Goal: Task Accomplishment & Management: Manage account settings

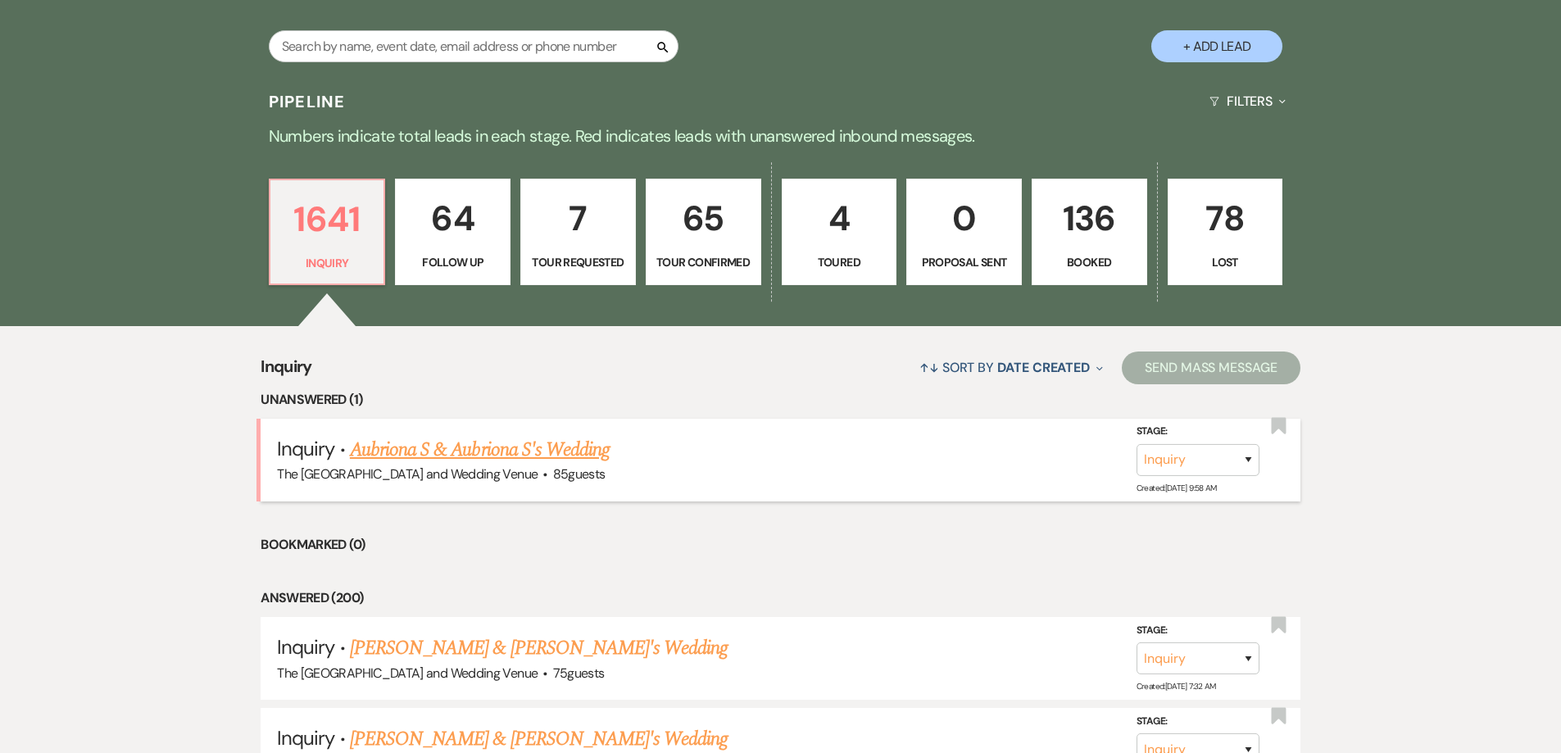
scroll to position [355, 0]
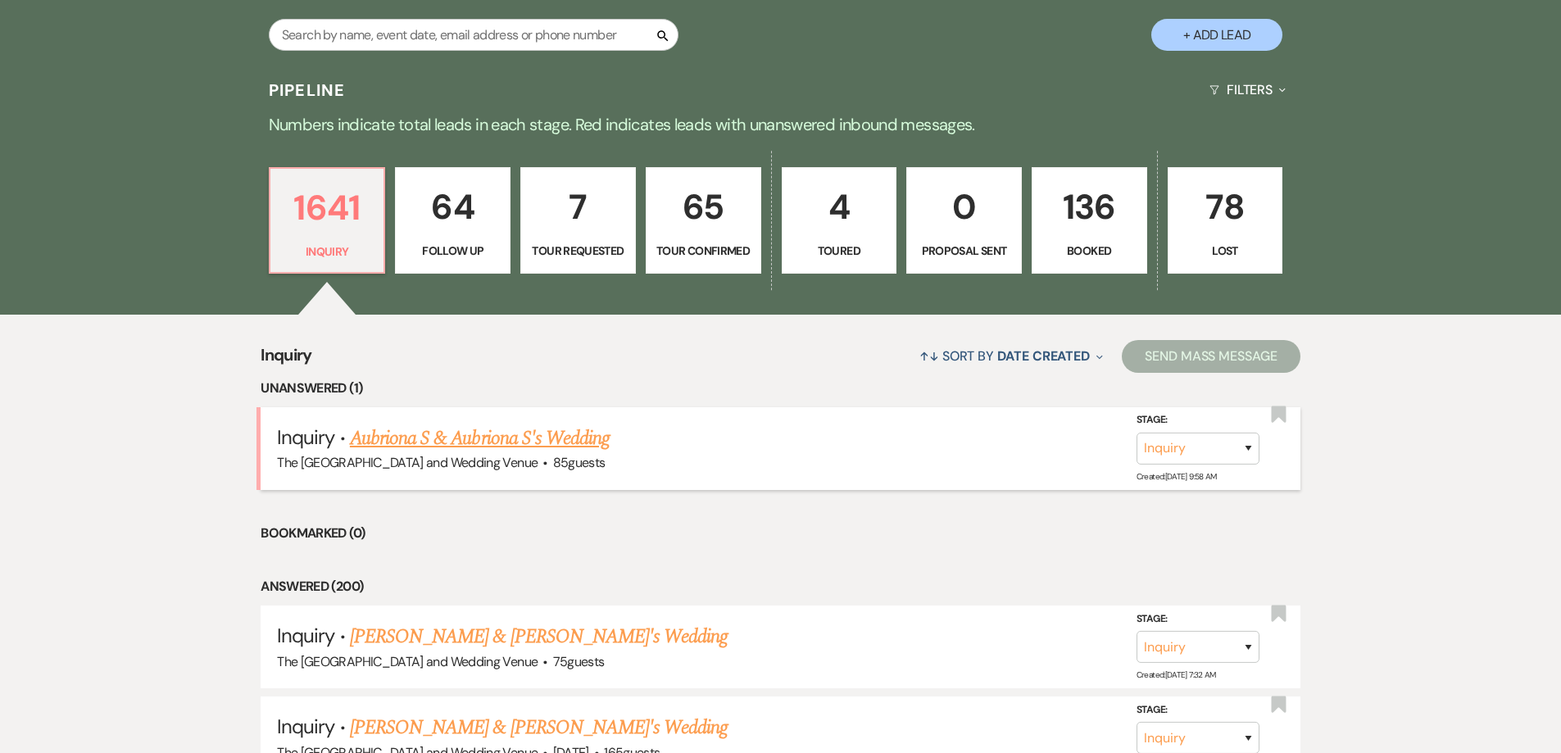
click at [522, 442] on link "Aubriona S & Aubriona S's Wedding" at bounding box center [480, 438] width 260 height 29
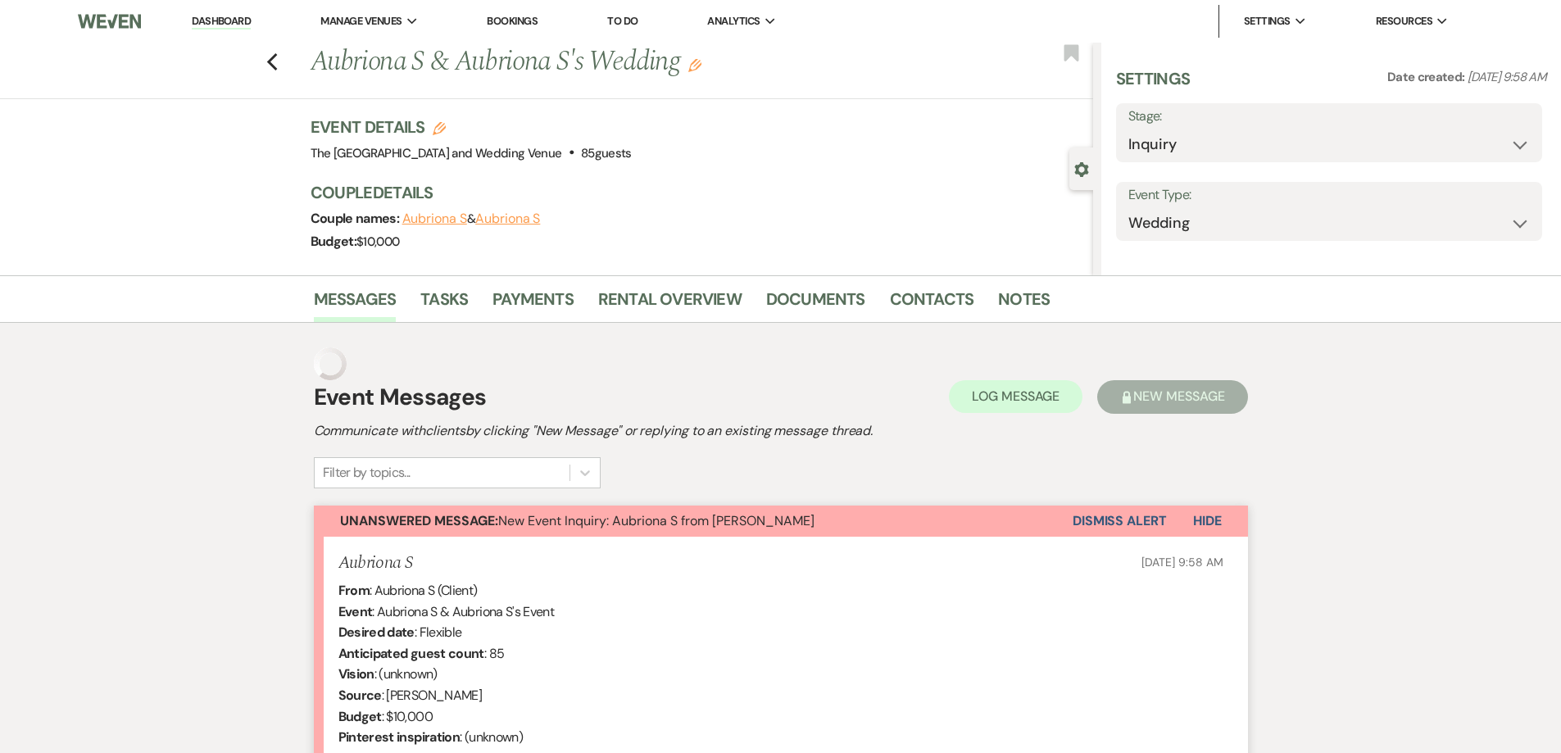
select select "17"
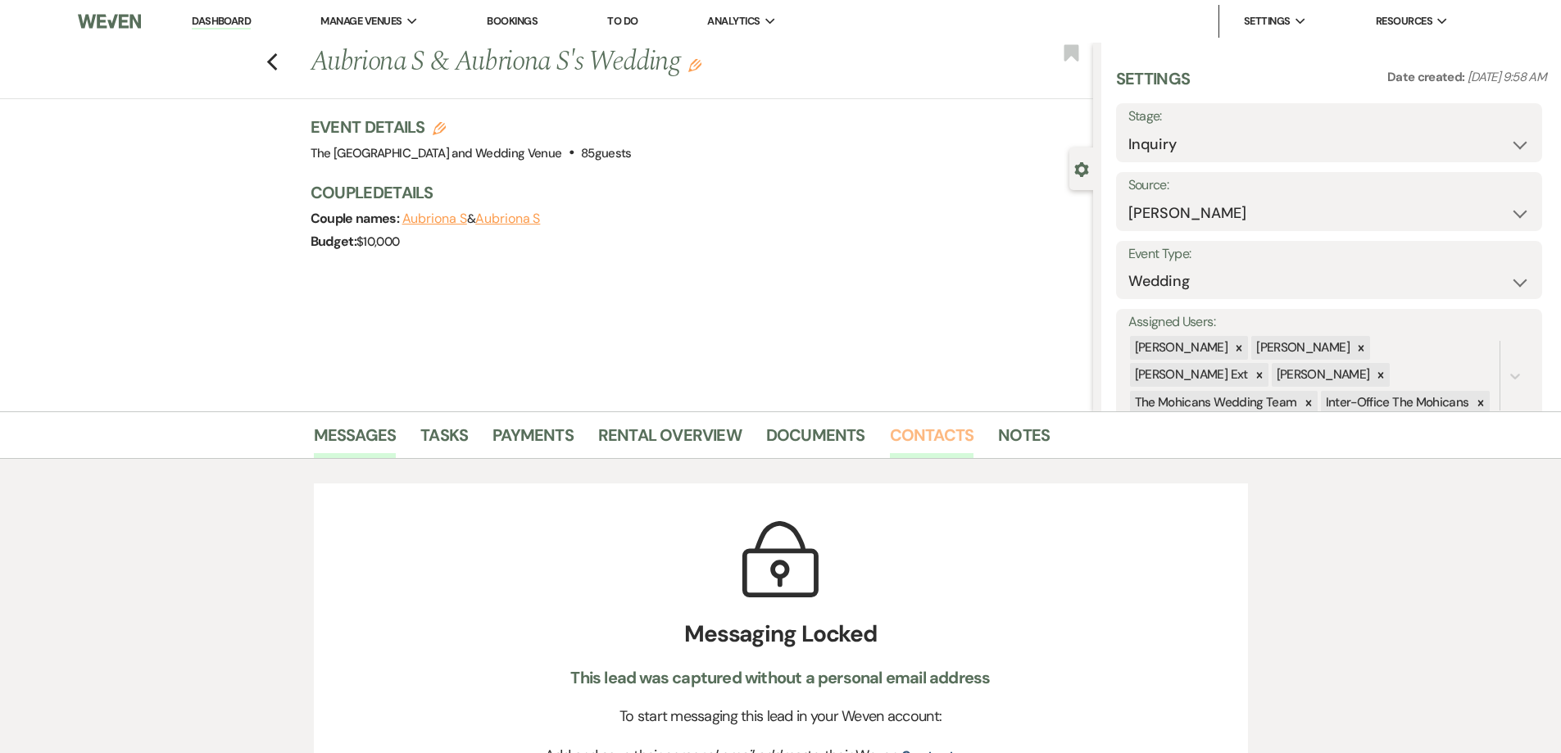
click at [918, 428] on link "Contacts" at bounding box center [932, 440] width 84 height 36
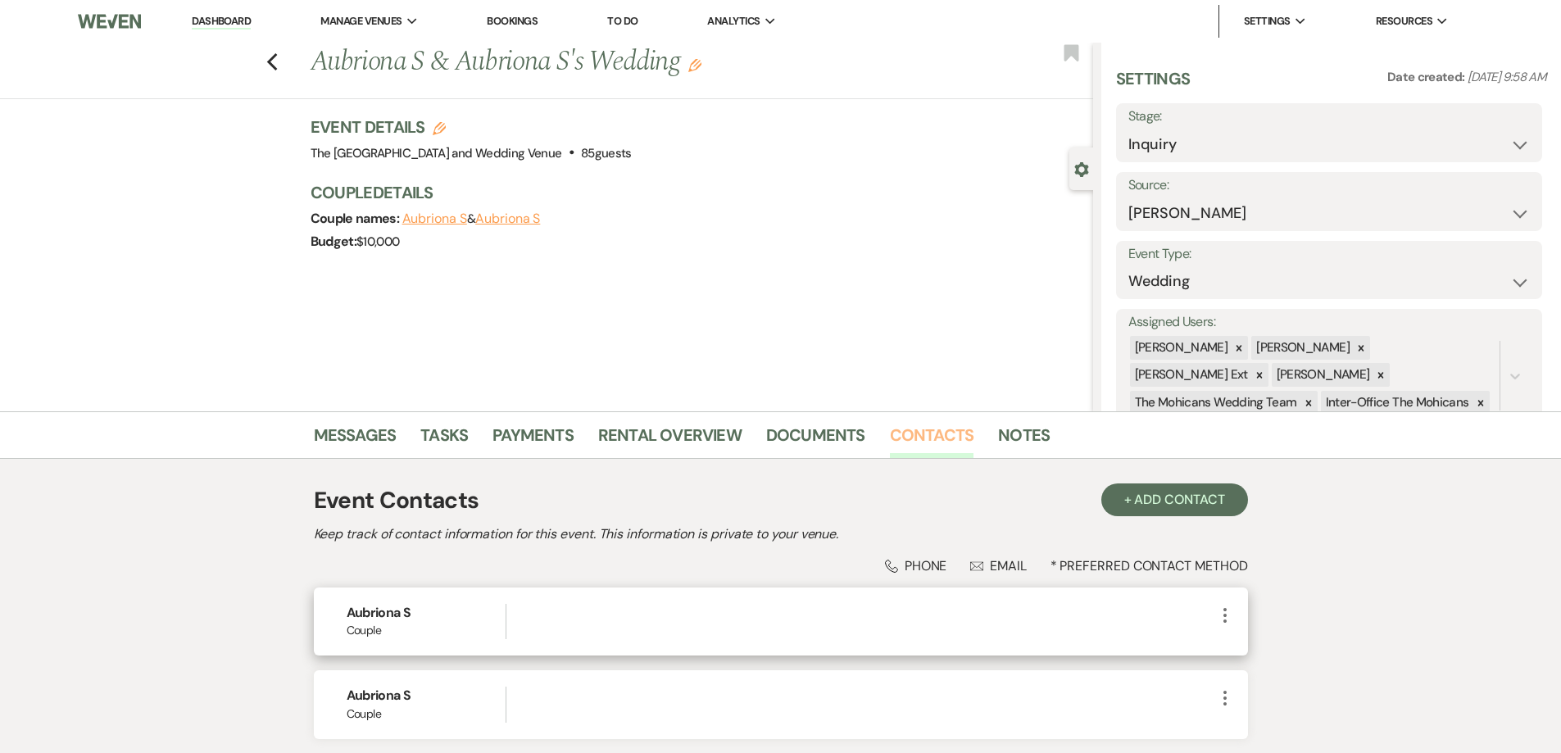
scroll to position [131, 0]
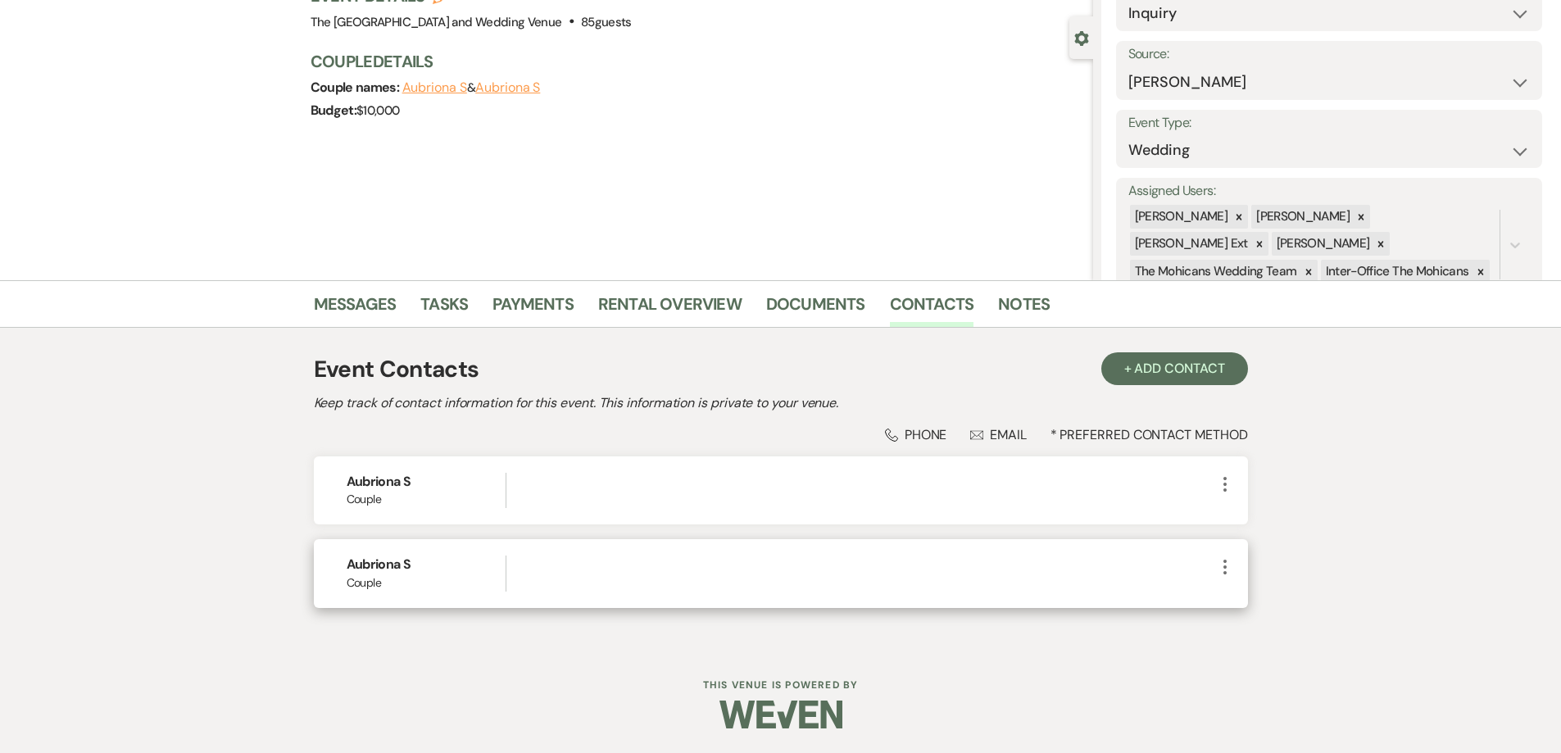
click at [1220, 563] on icon "More" at bounding box center [1225, 567] width 20 height 20
click at [1249, 594] on button "Pencil Edit" at bounding box center [1263, 599] width 97 height 28
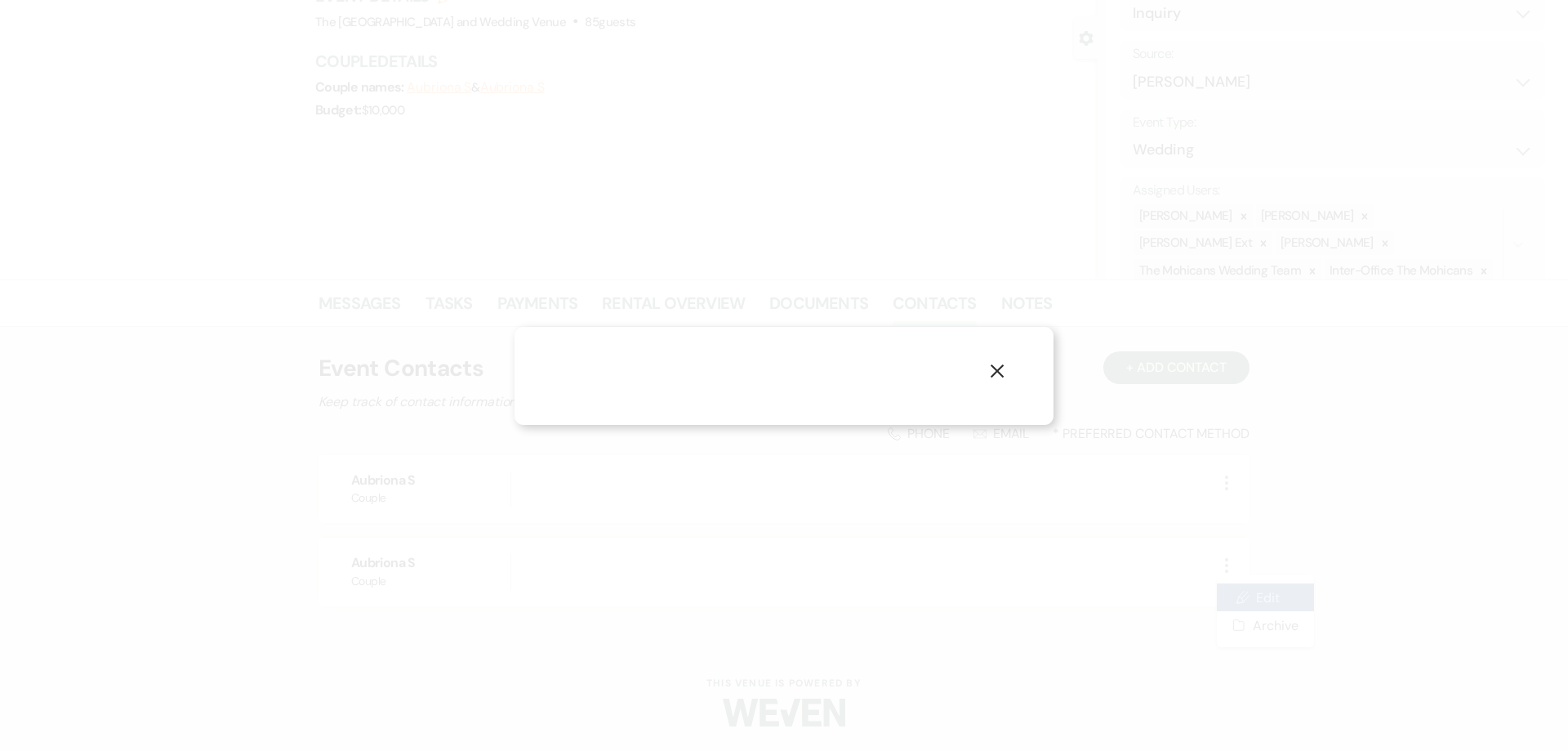
select select "1"
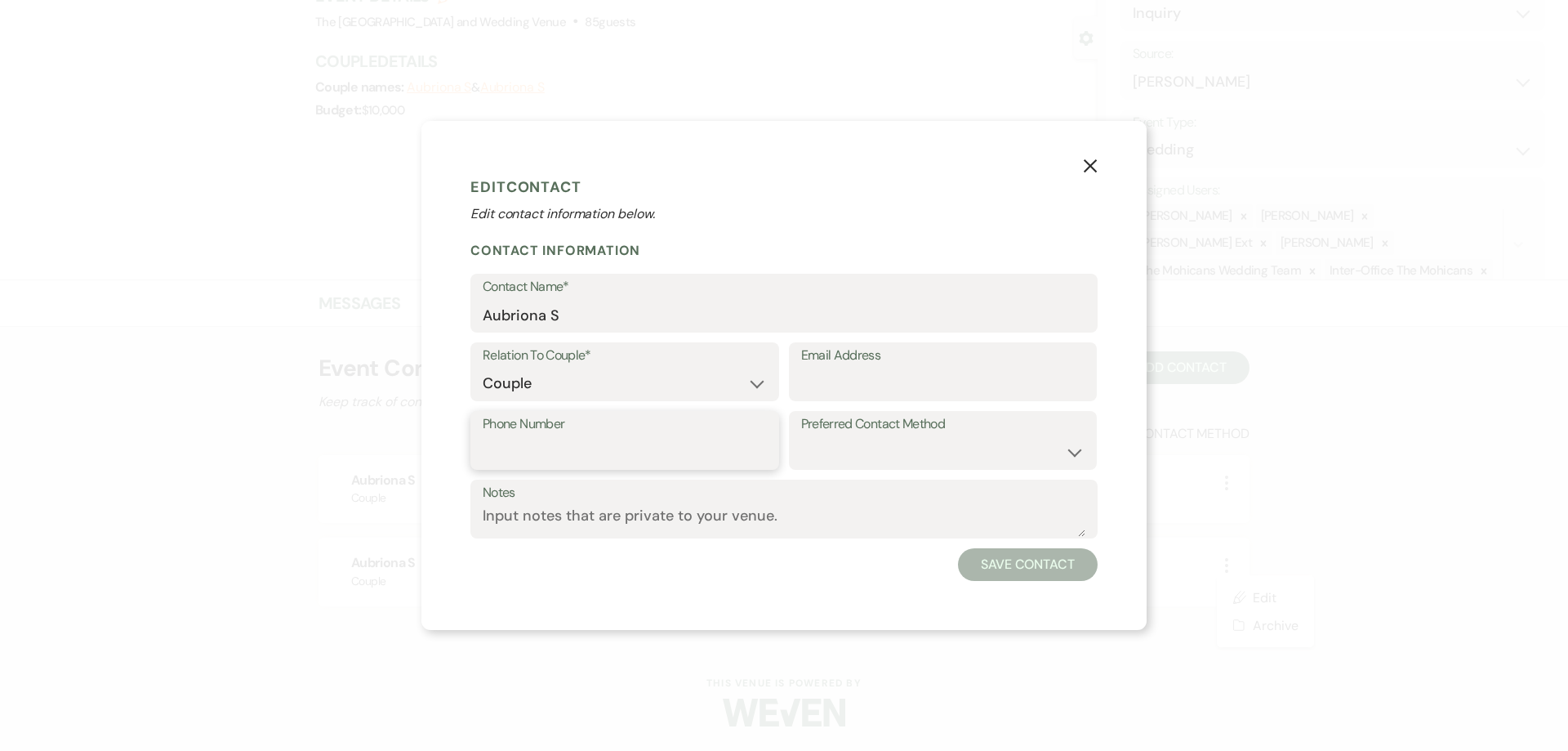
paste input "tel:7404472216"
click at [508, 454] on input "tel:7404472216" at bounding box center [624, 452] width 284 height 32
click at [504, 453] on input "tel:7404472216" at bounding box center [624, 452] width 284 height 32
type input "7404472216"
click at [842, 385] on input "Email Address" at bounding box center [943, 384] width 284 height 32
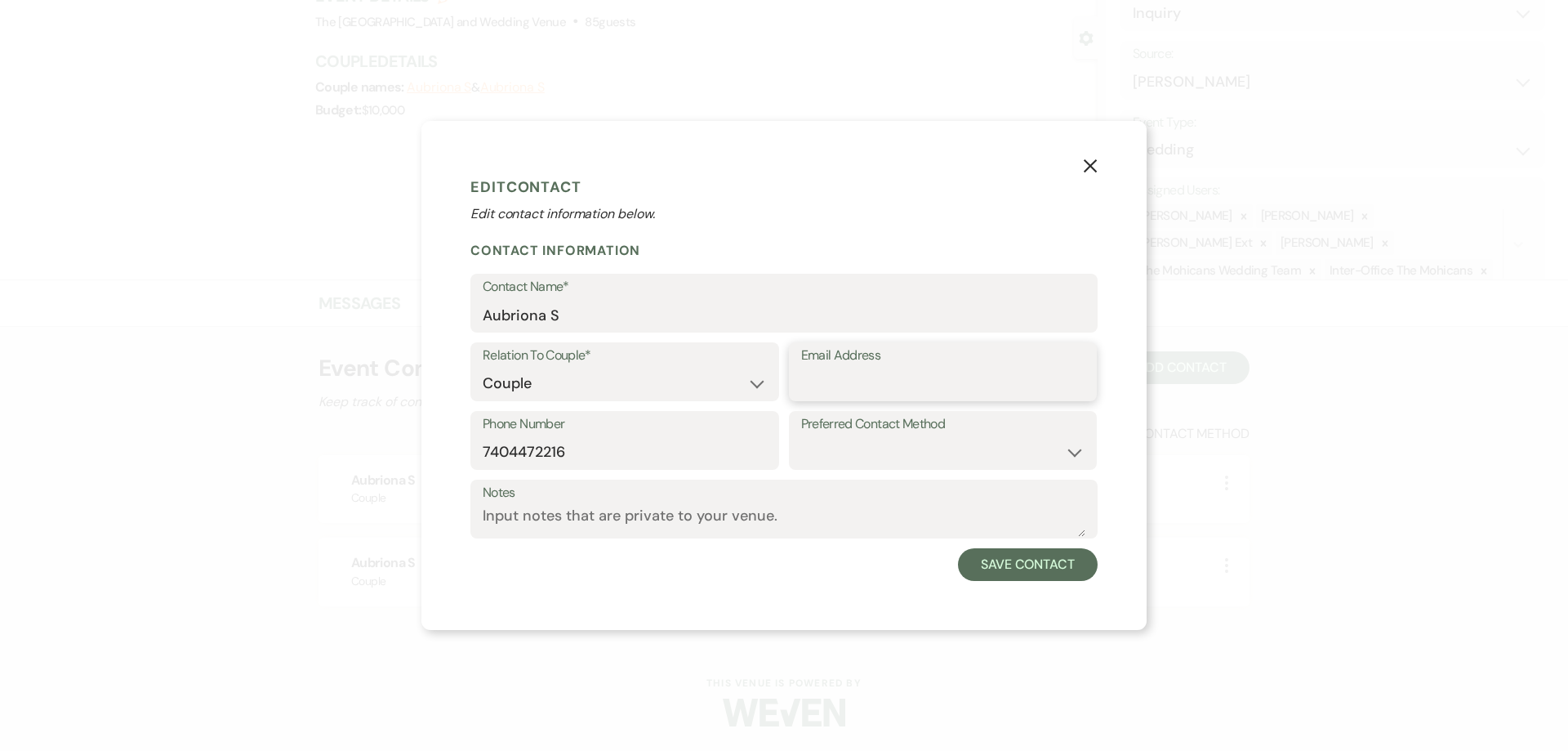
paste input "everwildwedding@gmail.com"
type input "everwildwedding@gmail.com"
click at [1019, 559] on button "Save Contact" at bounding box center [1028, 564] width 140 height 33
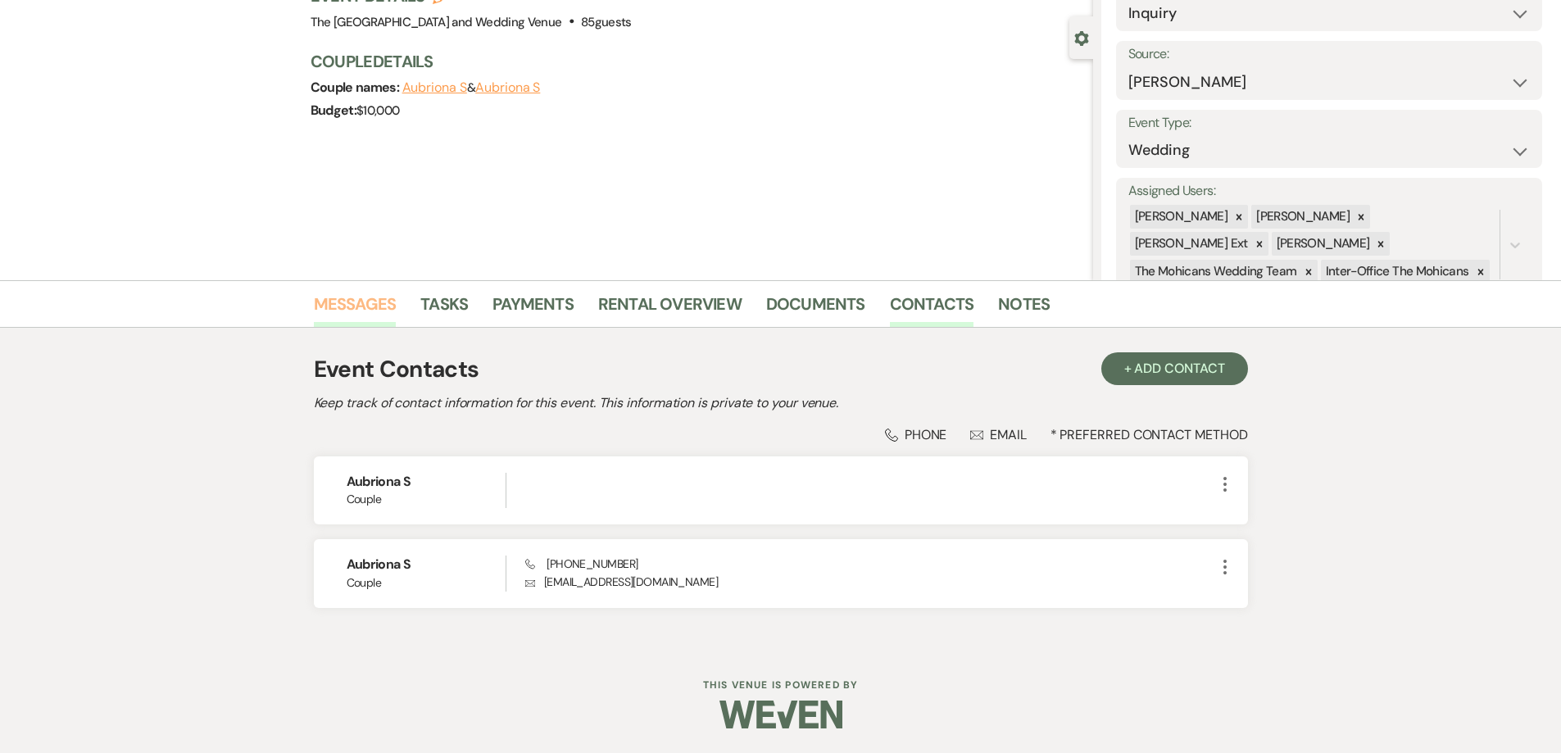
click at [353, 291] on link "Messages" at bounding box center [355, 309] width 83 height 36
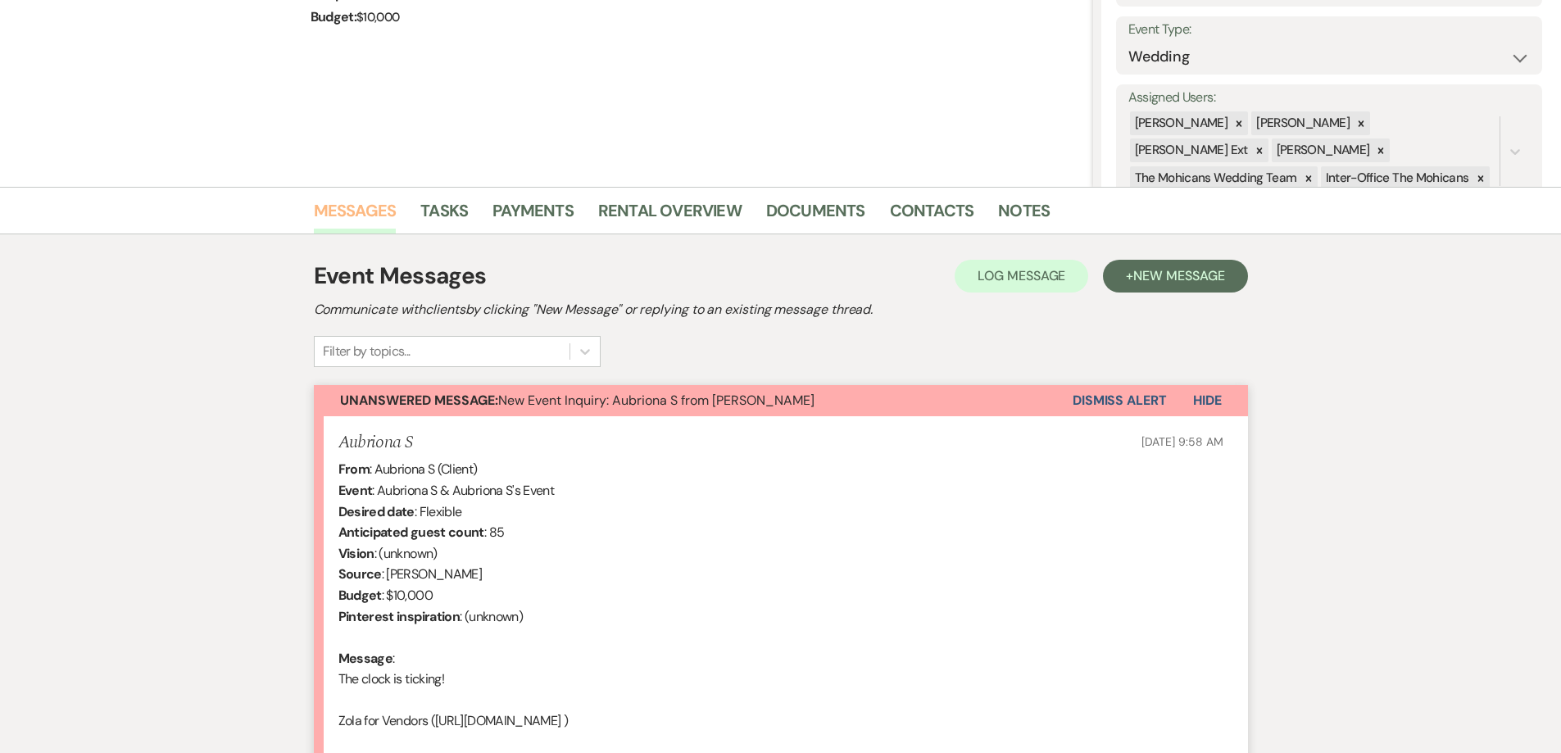
scroll to position [234, 0]
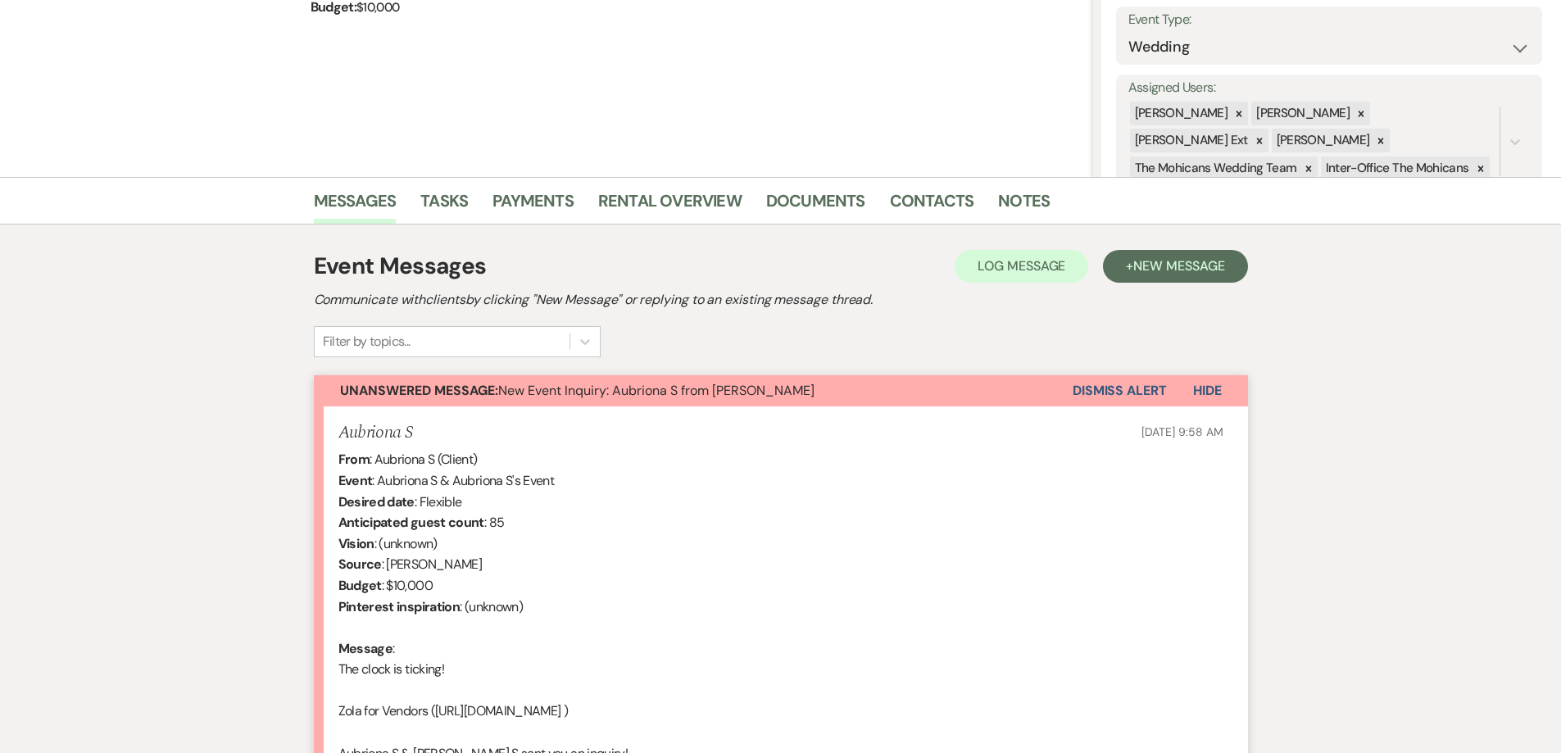
click at [1121, 387] on button "Dismiss Alert" at bounding box center [1119, 390] width 94 height 31
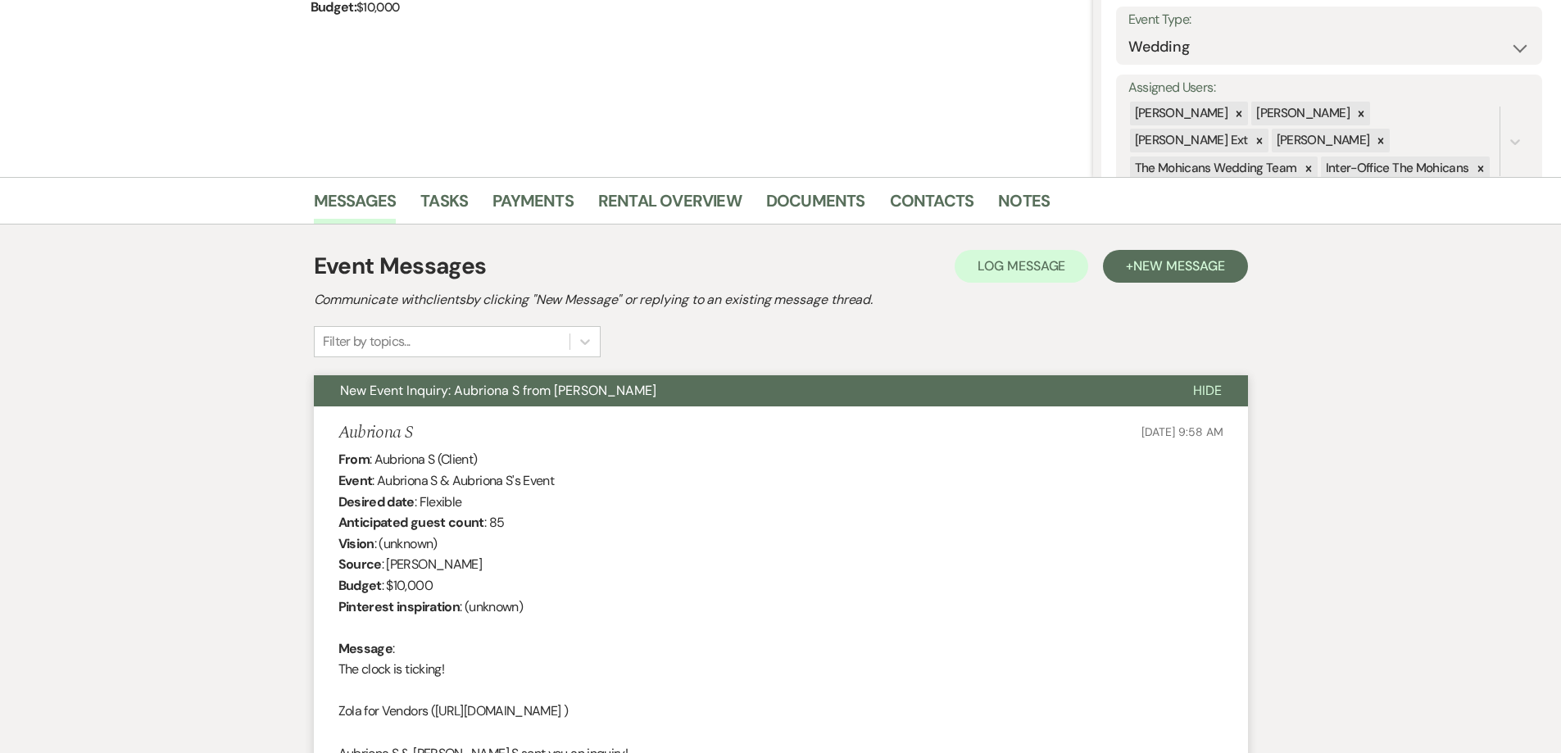
scroll to position [0, 0]
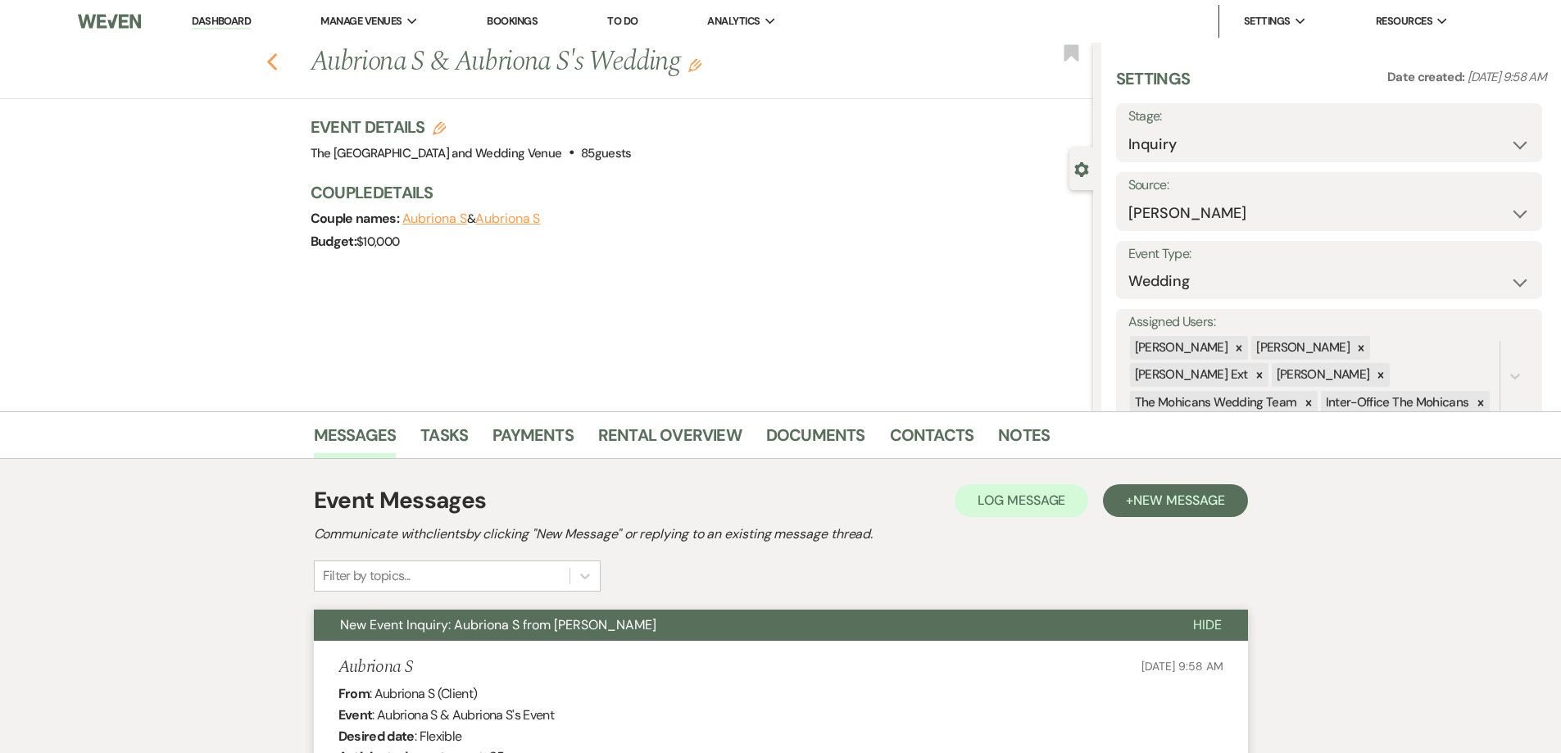
click at [277, 58] on use "button" at bounding box center [271, 62] width 11 height 18
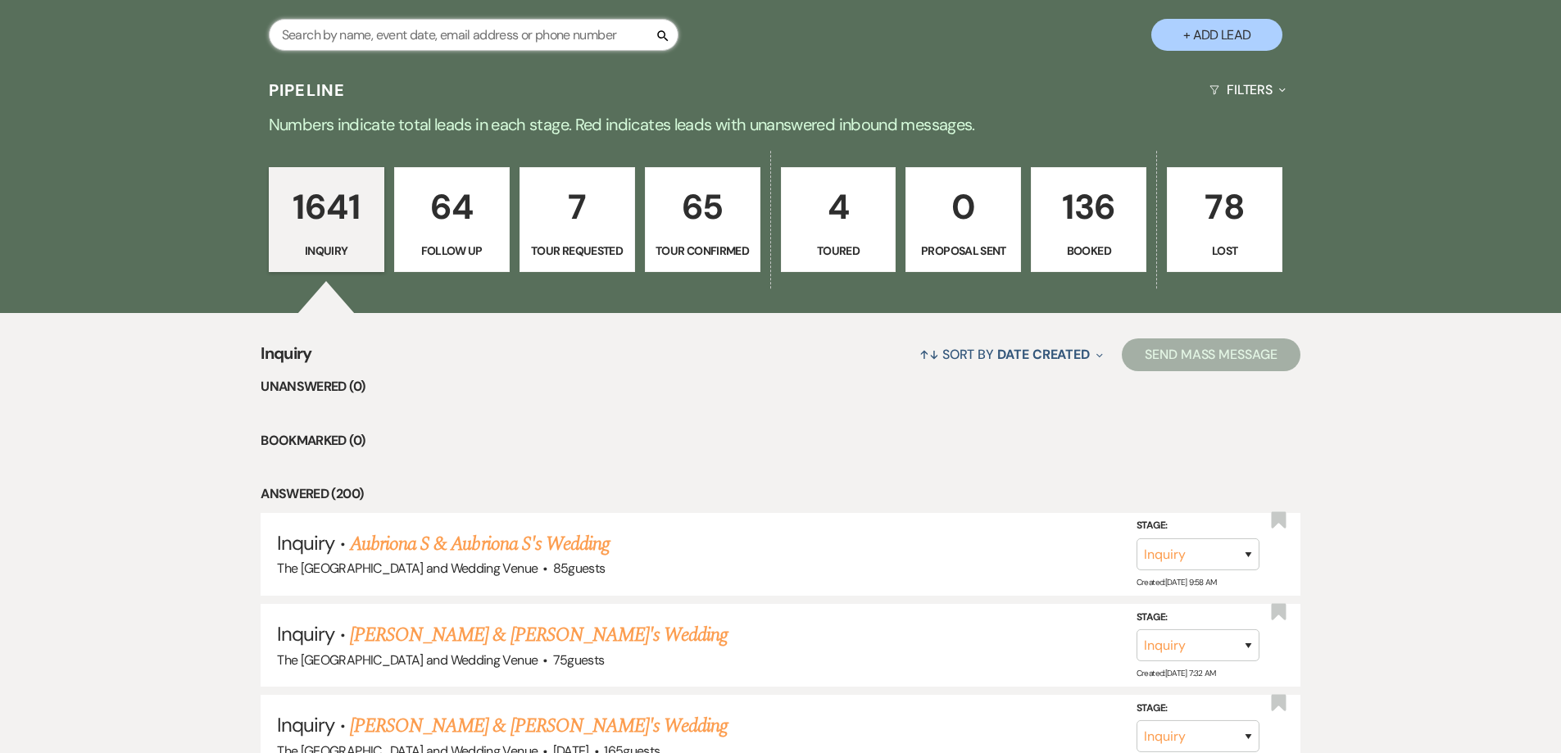
click at [360, 30] on input "text" at bounding box center [474, 35] width 410 height 32
type input "madisons"
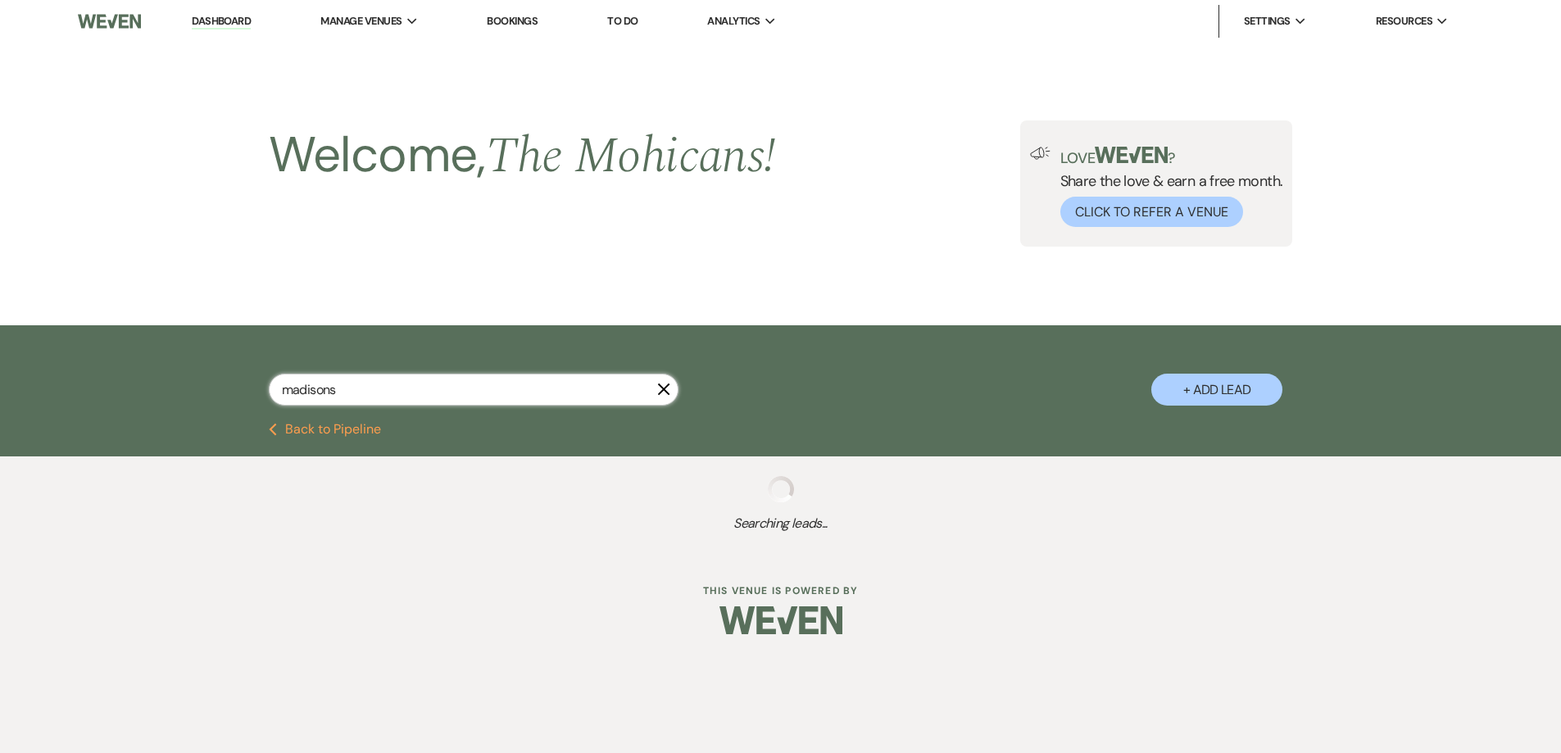
select select "9"
select select "8"
select select "4"
select select "5"
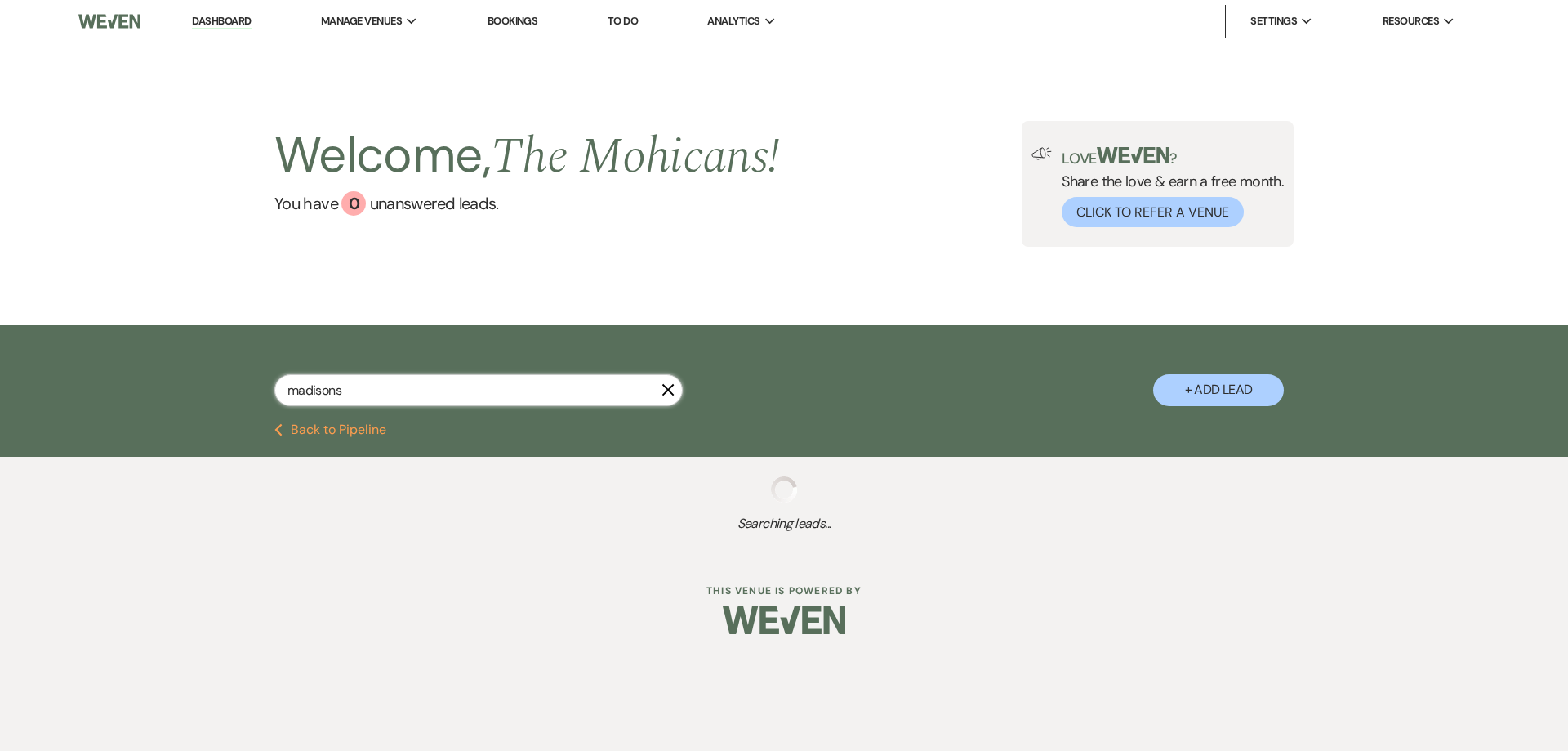
select select "9"
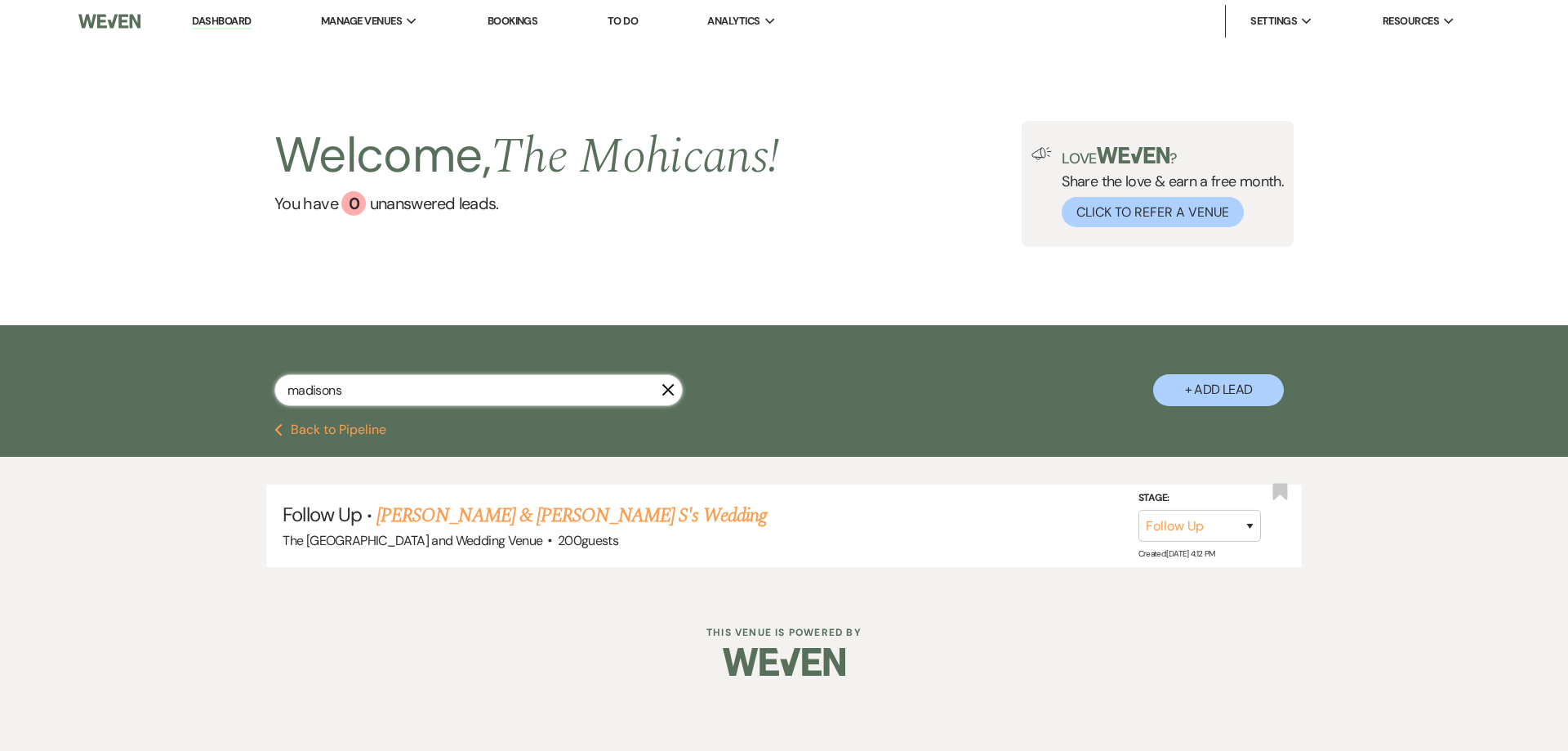
type input "madisons"
click at [1245, 519] on select "Inquiry Follow Up Tour Requested Tour Confirmed Toured Proposal Sent Booked Lost" at bounding box center [1199, 526] width 123 height 32
select select "8"
click at [1138, 510] on select "Inquiry Follow Up Tour Requested Tour Confirmed Toured Proposal Sent Booked Lost" at bounding box center [1199, 526] width 123 height 32
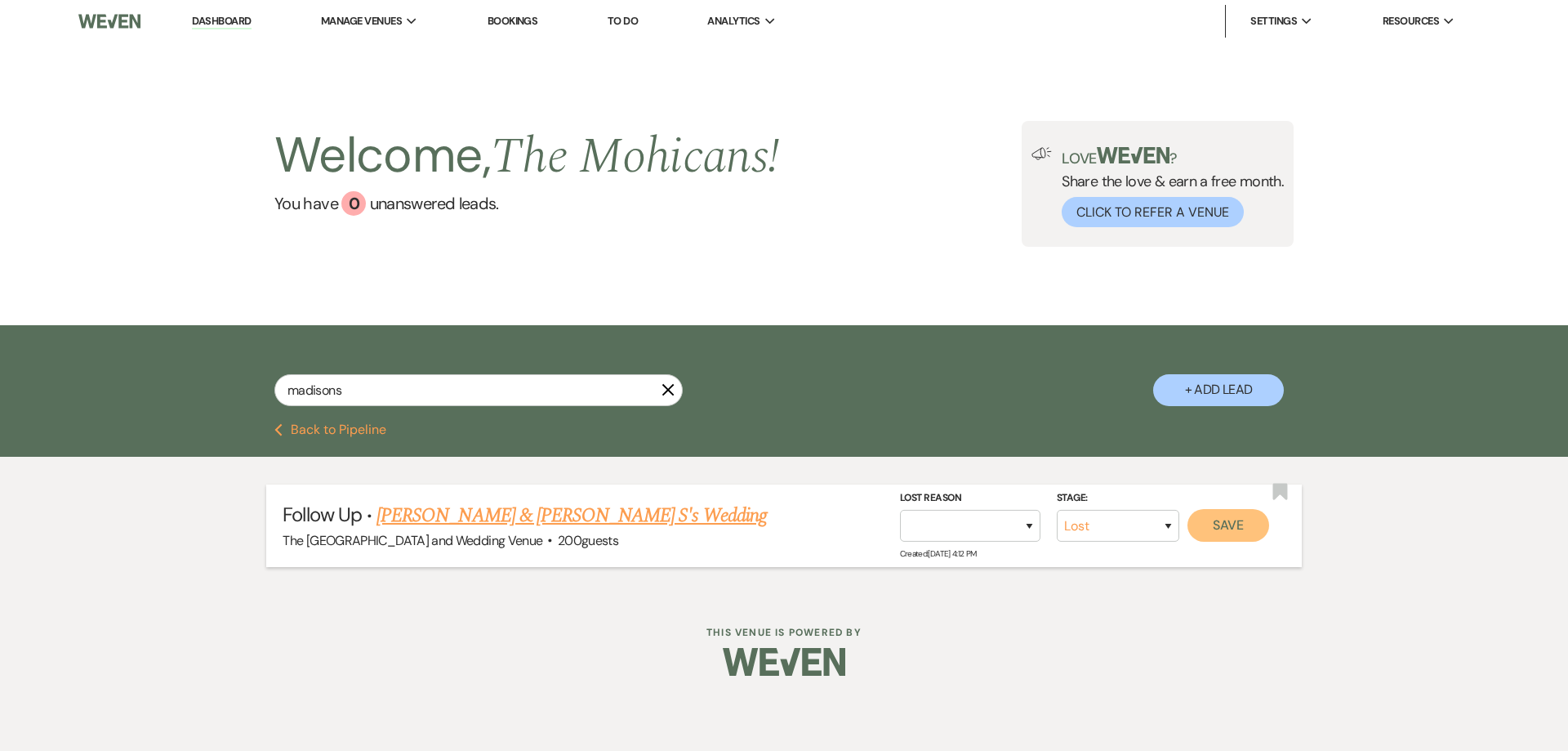
click at [1225, 524] on button "Save" at bounding box center [1228, 525] width 82 height 33
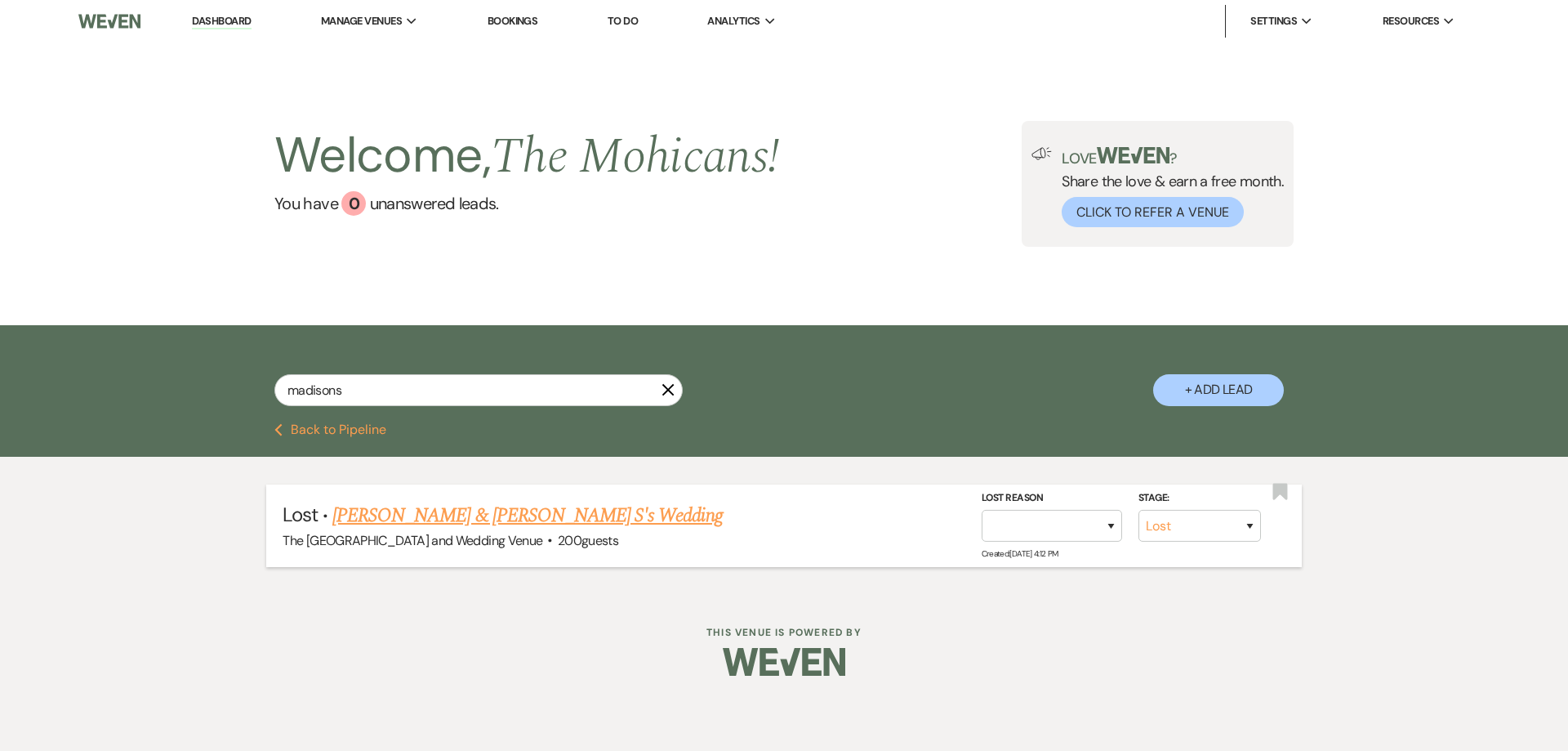
click at [339, 436] on button "Previous Back to Pipeline" at bounding box center [330, 429] width 112 height 13
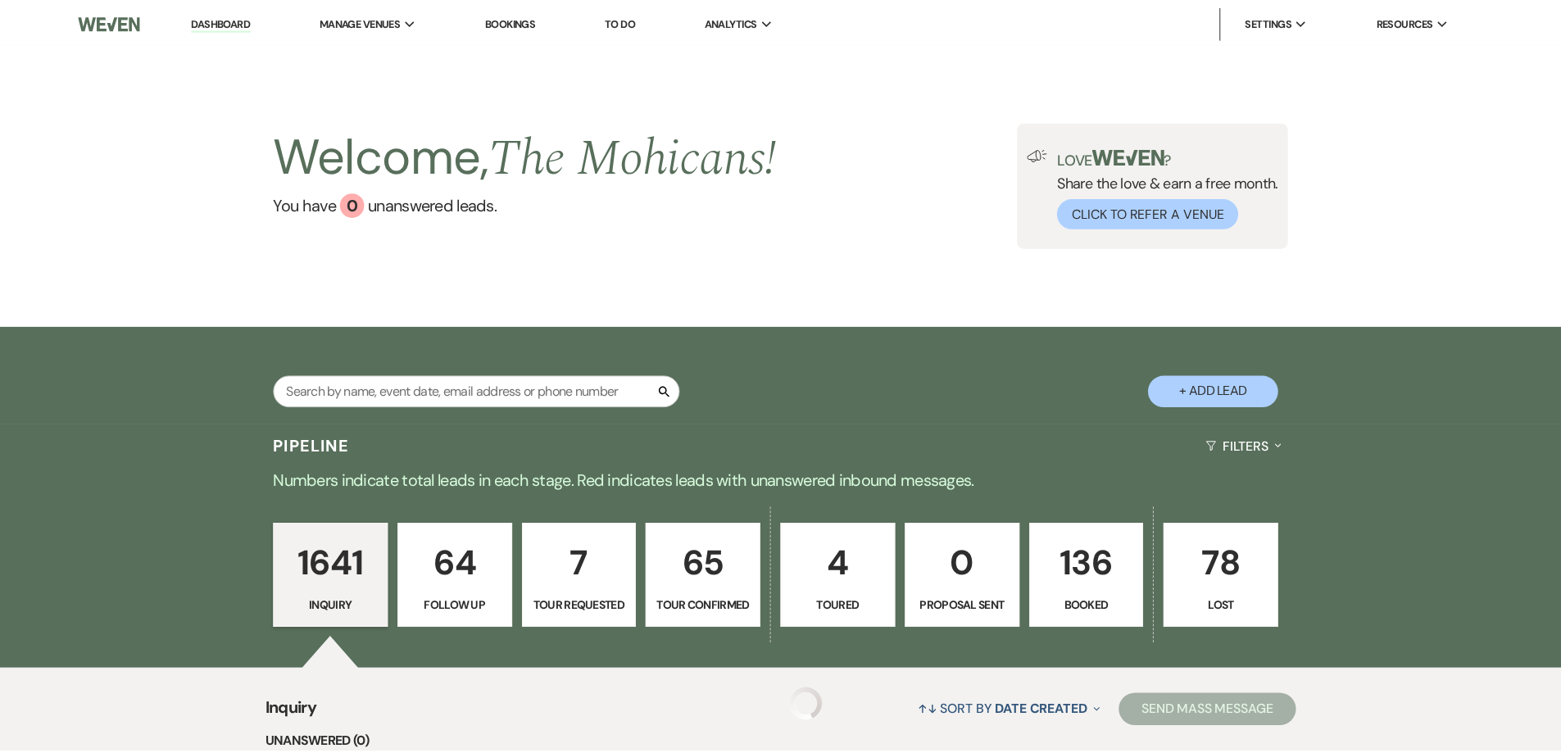
scroll to position [355, 0]
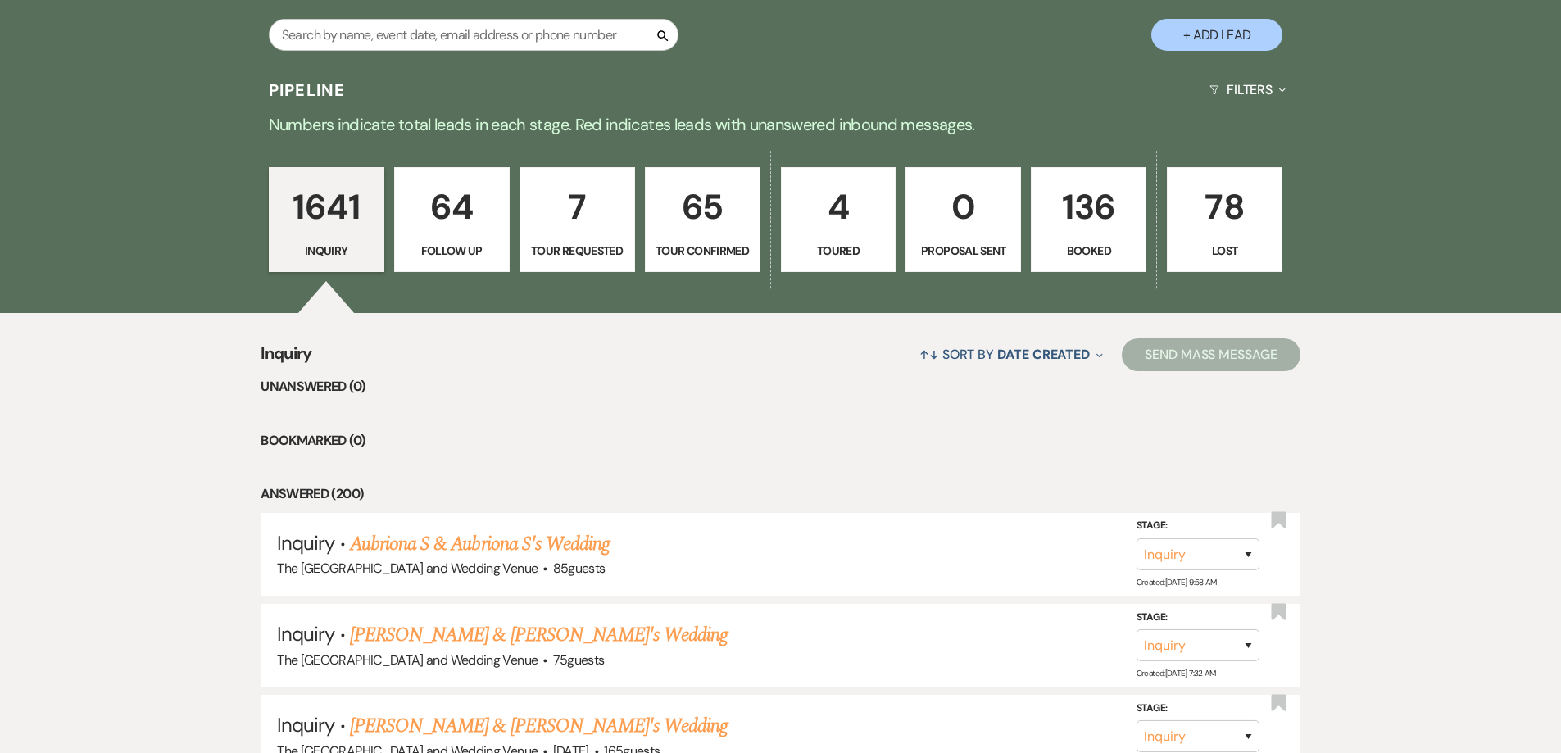
click at [469, 270] on link "64 Follow Up" at bounding box center [452, 219] width 116 height 105
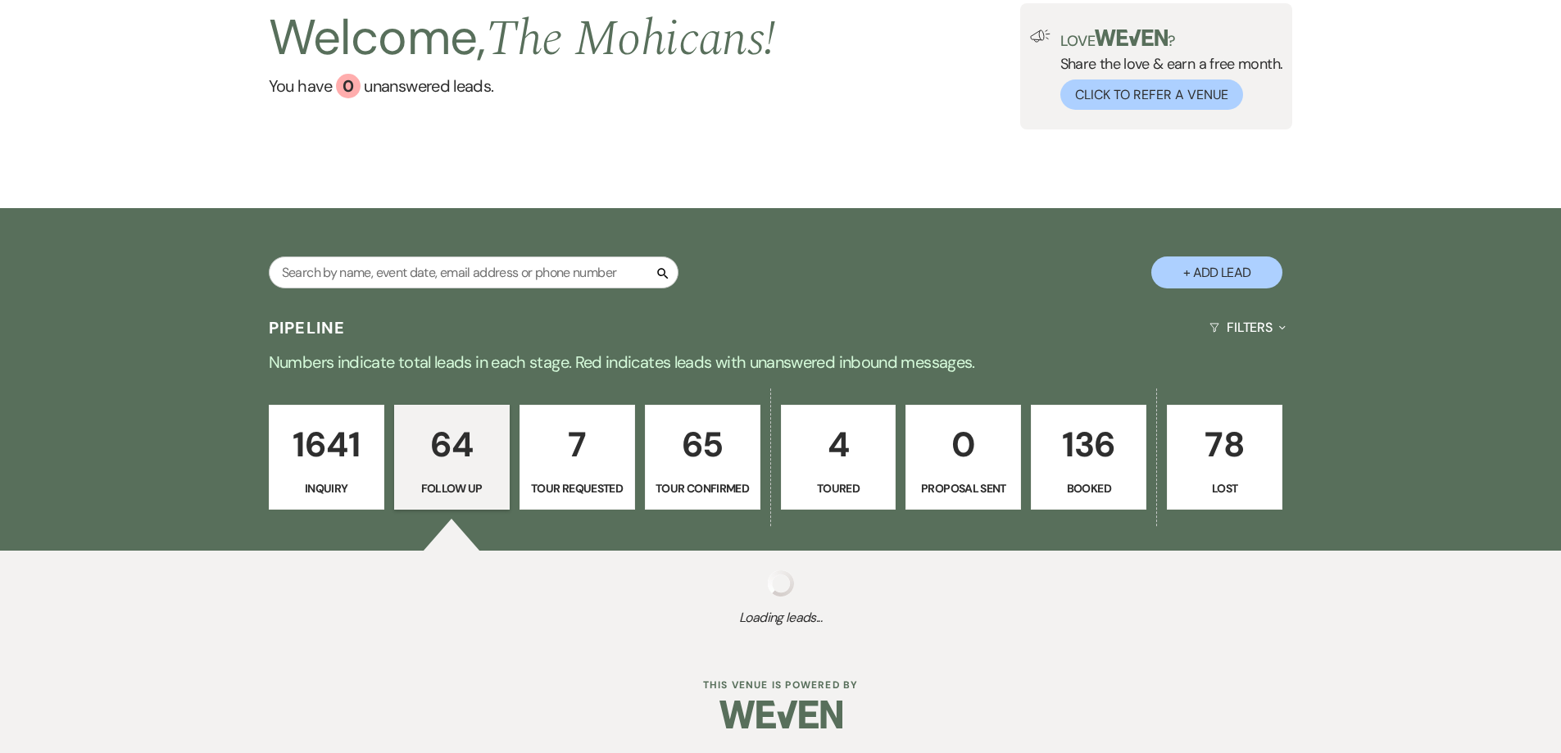
select select "9"
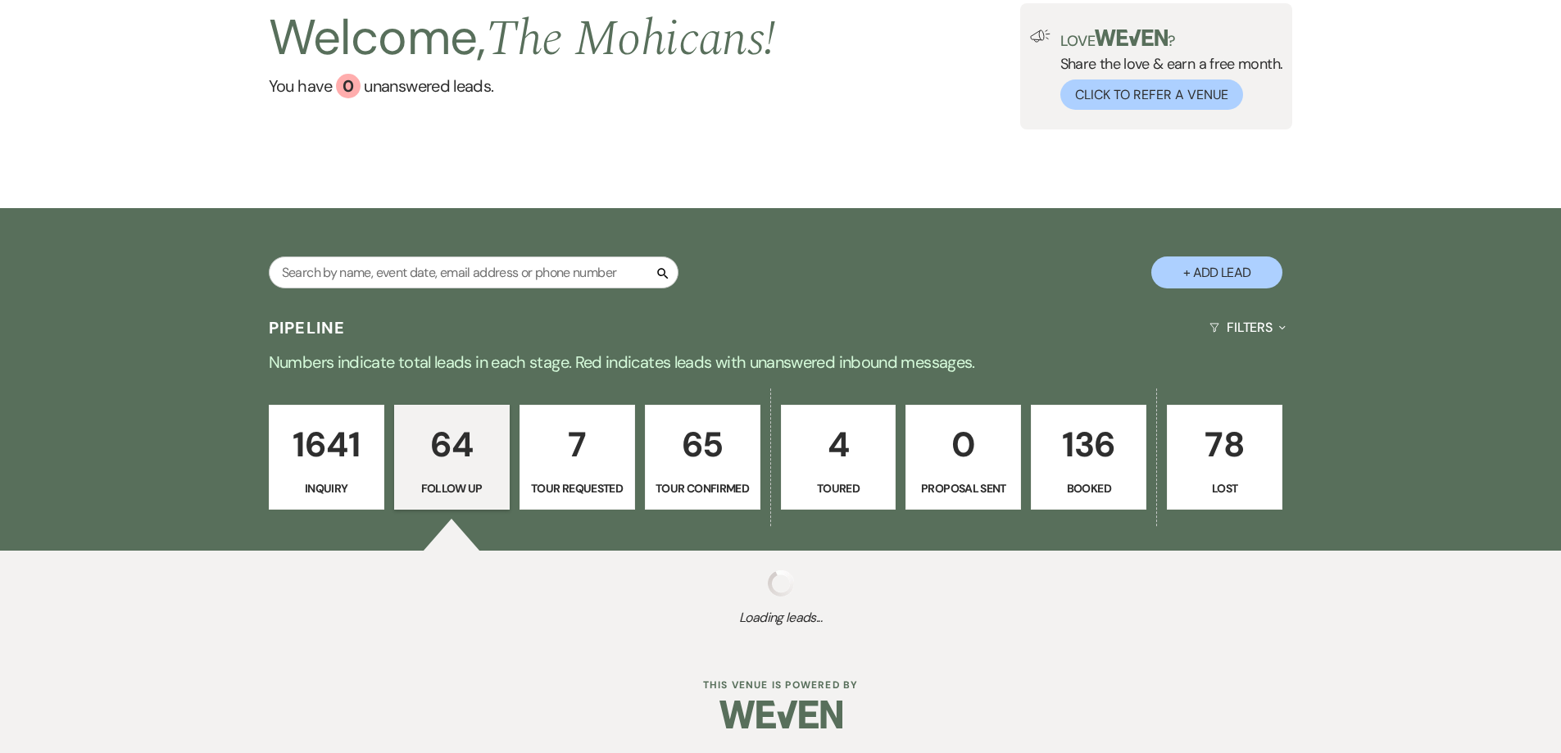
select select "9"
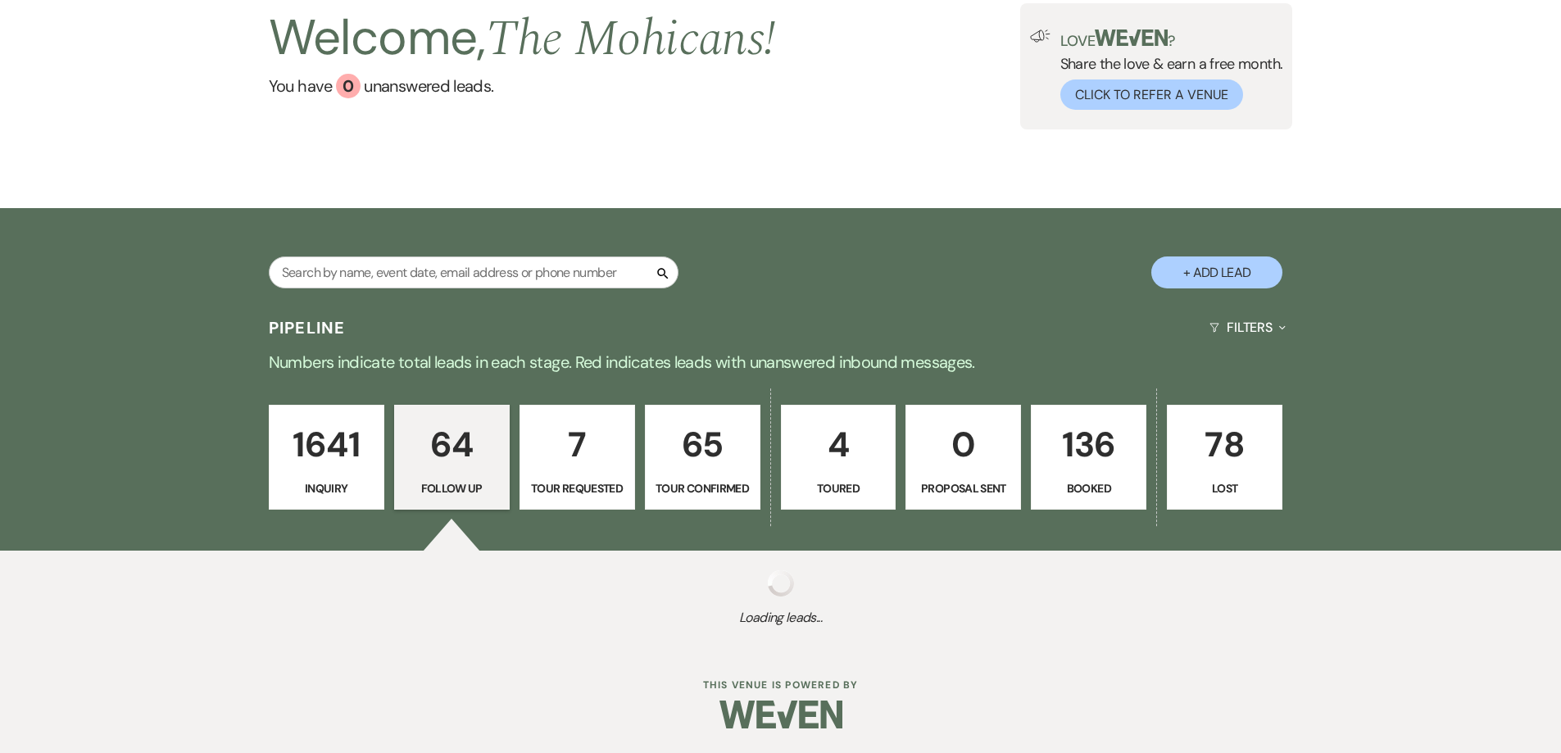
select select "9"
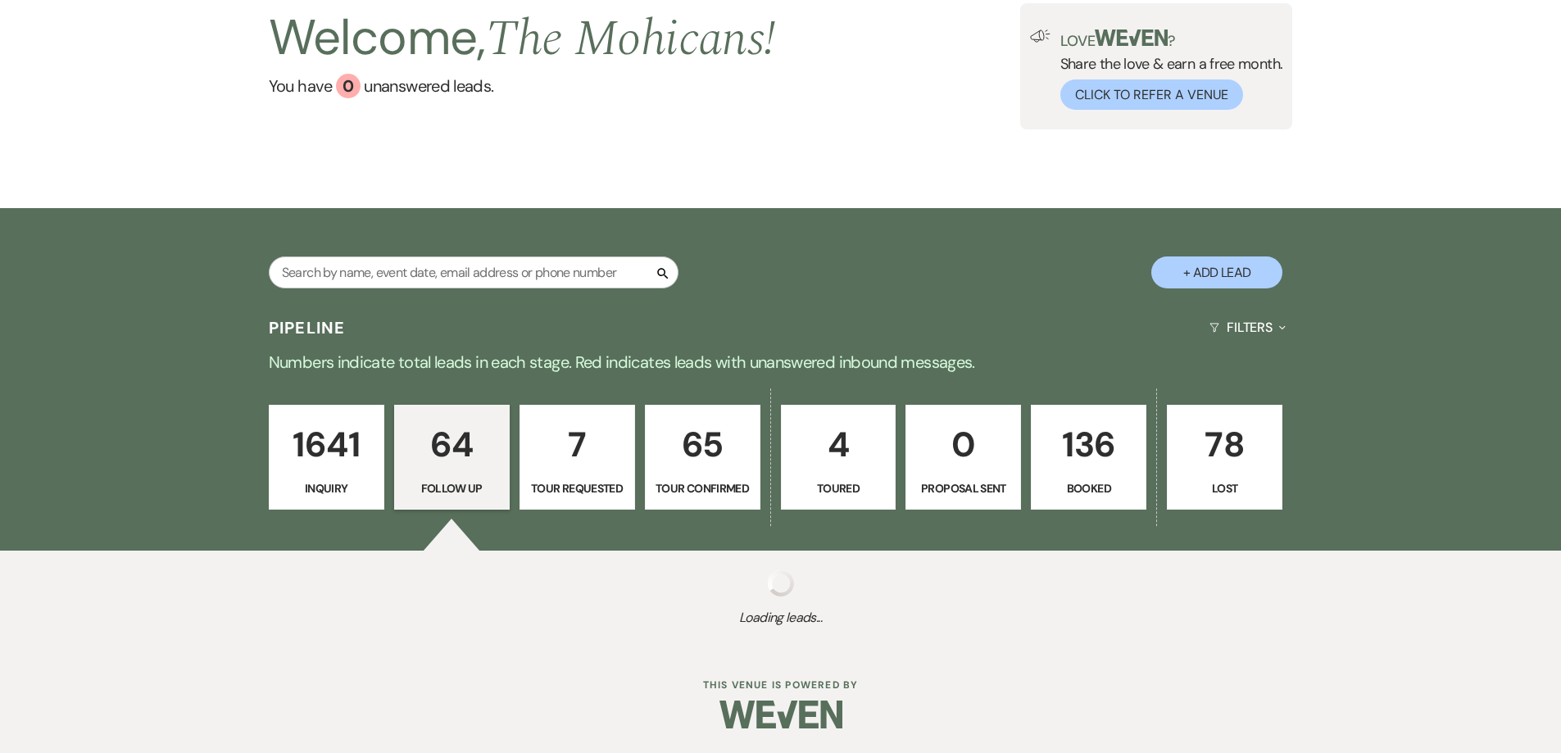
select select "9"
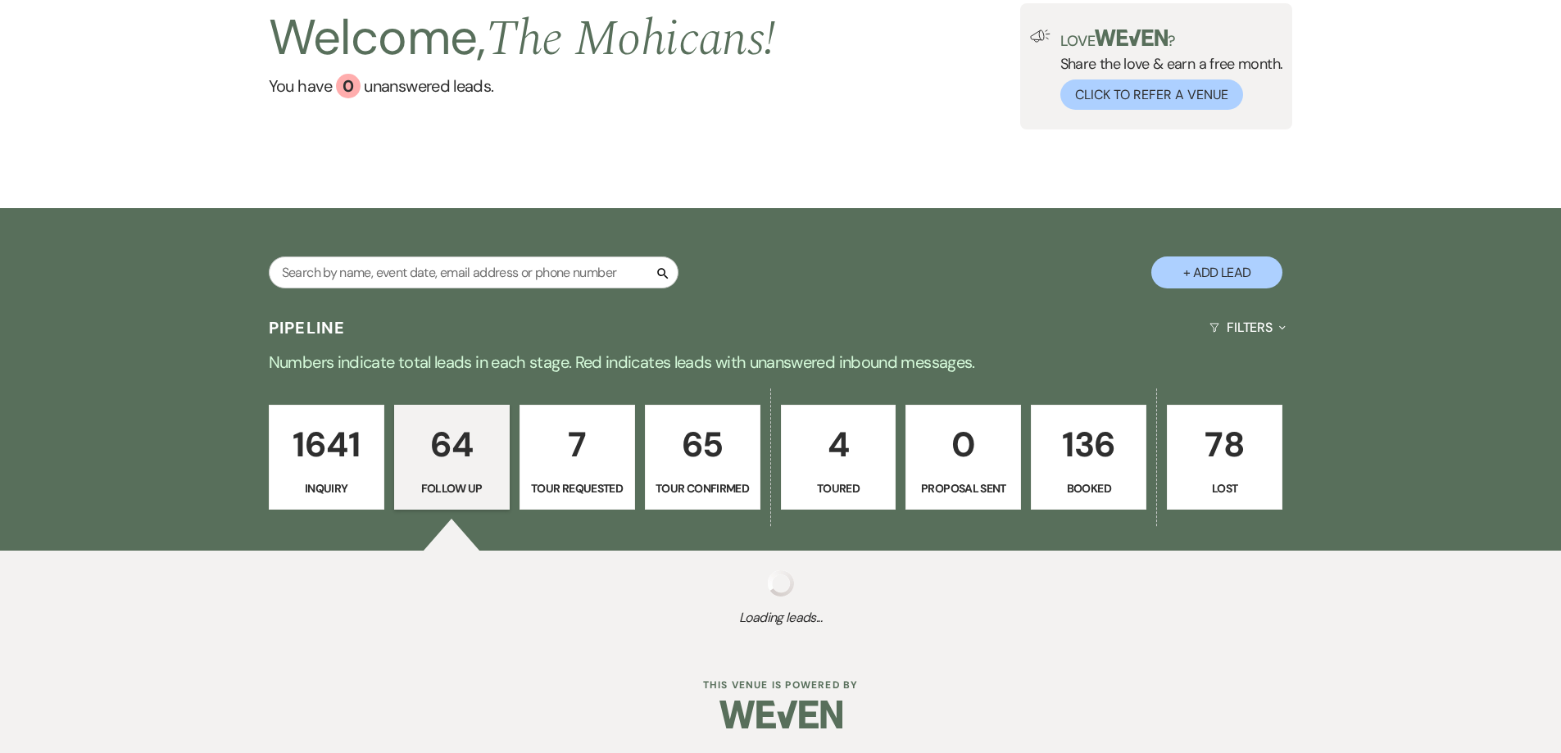
select select "9"
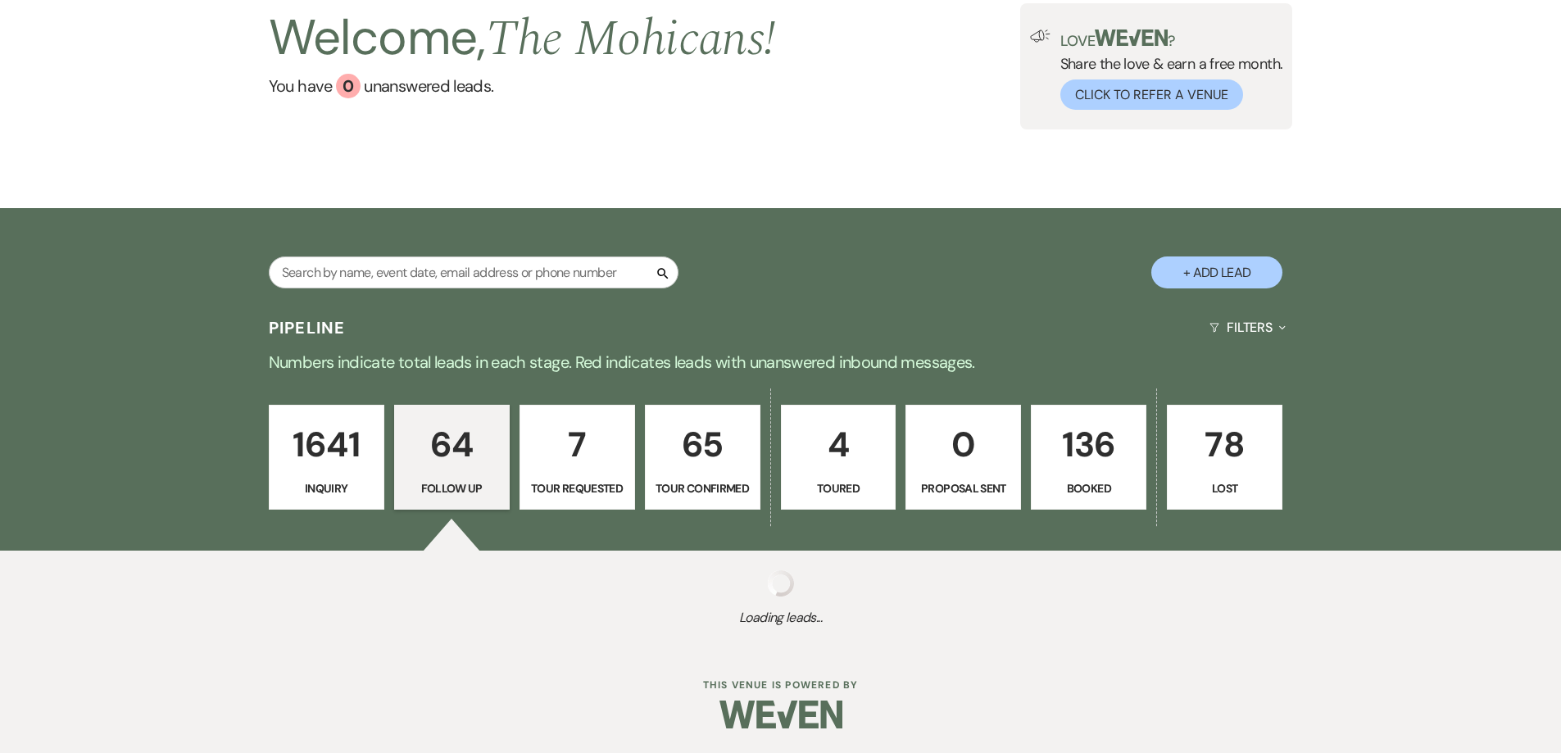
select select "9"
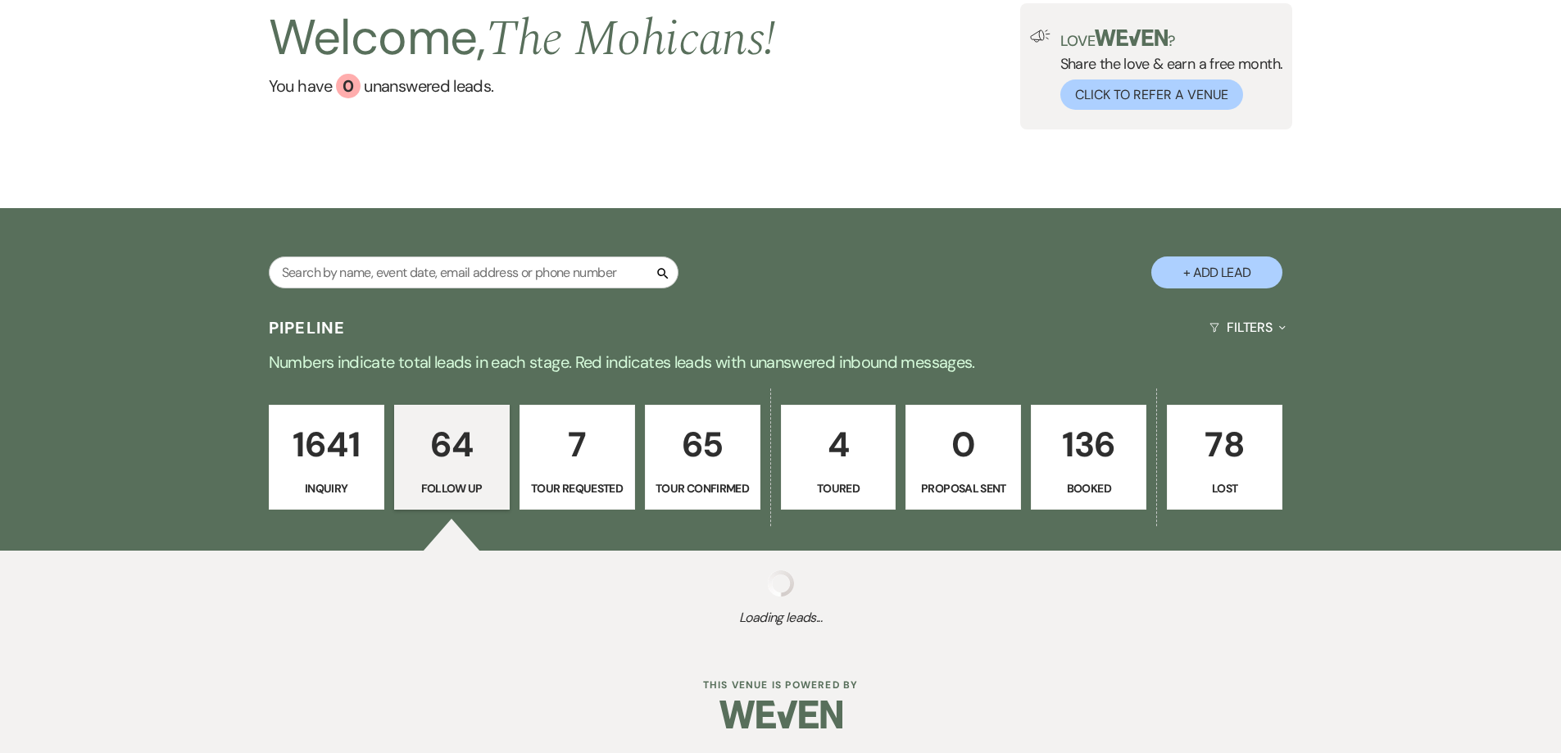
select select "9"
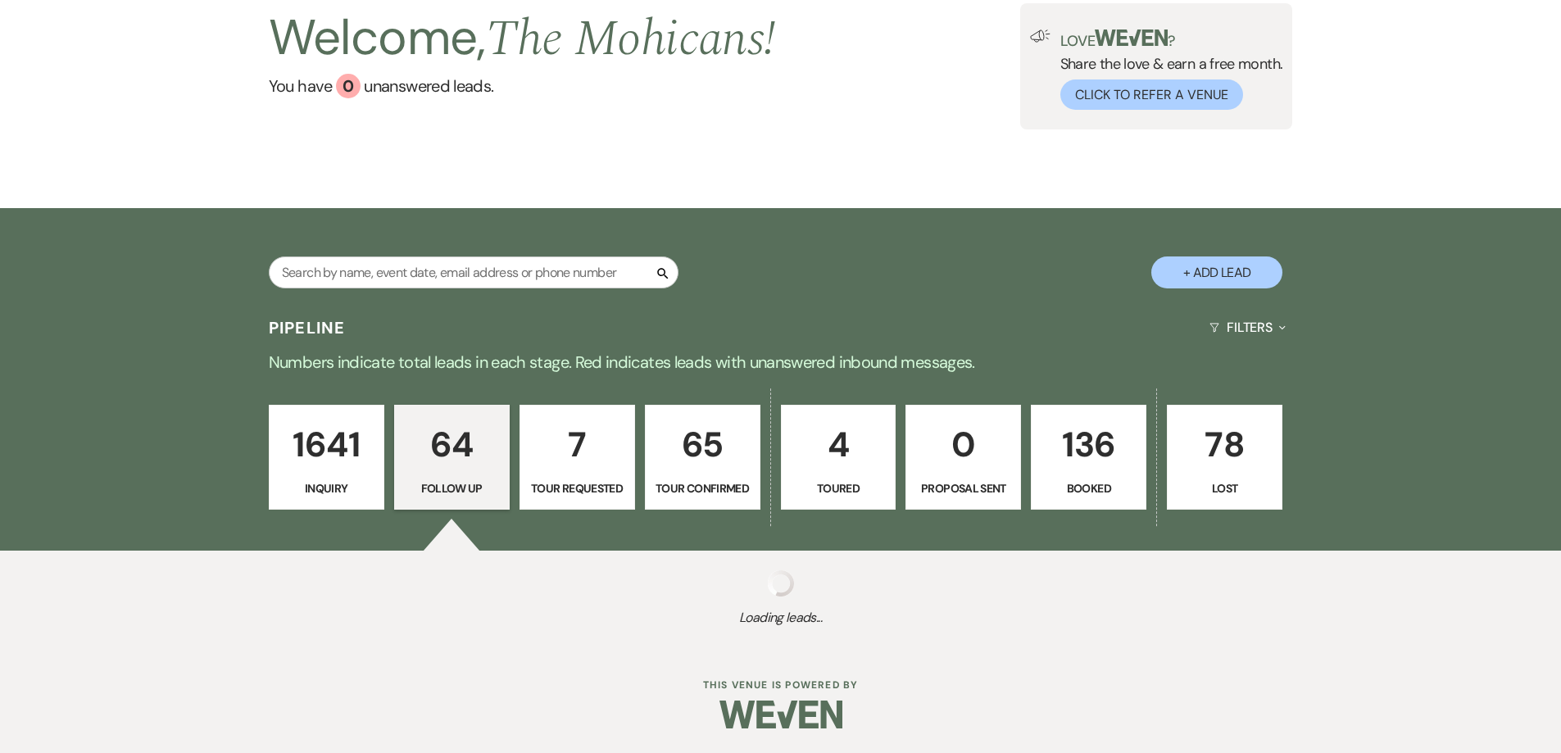
select select "9"
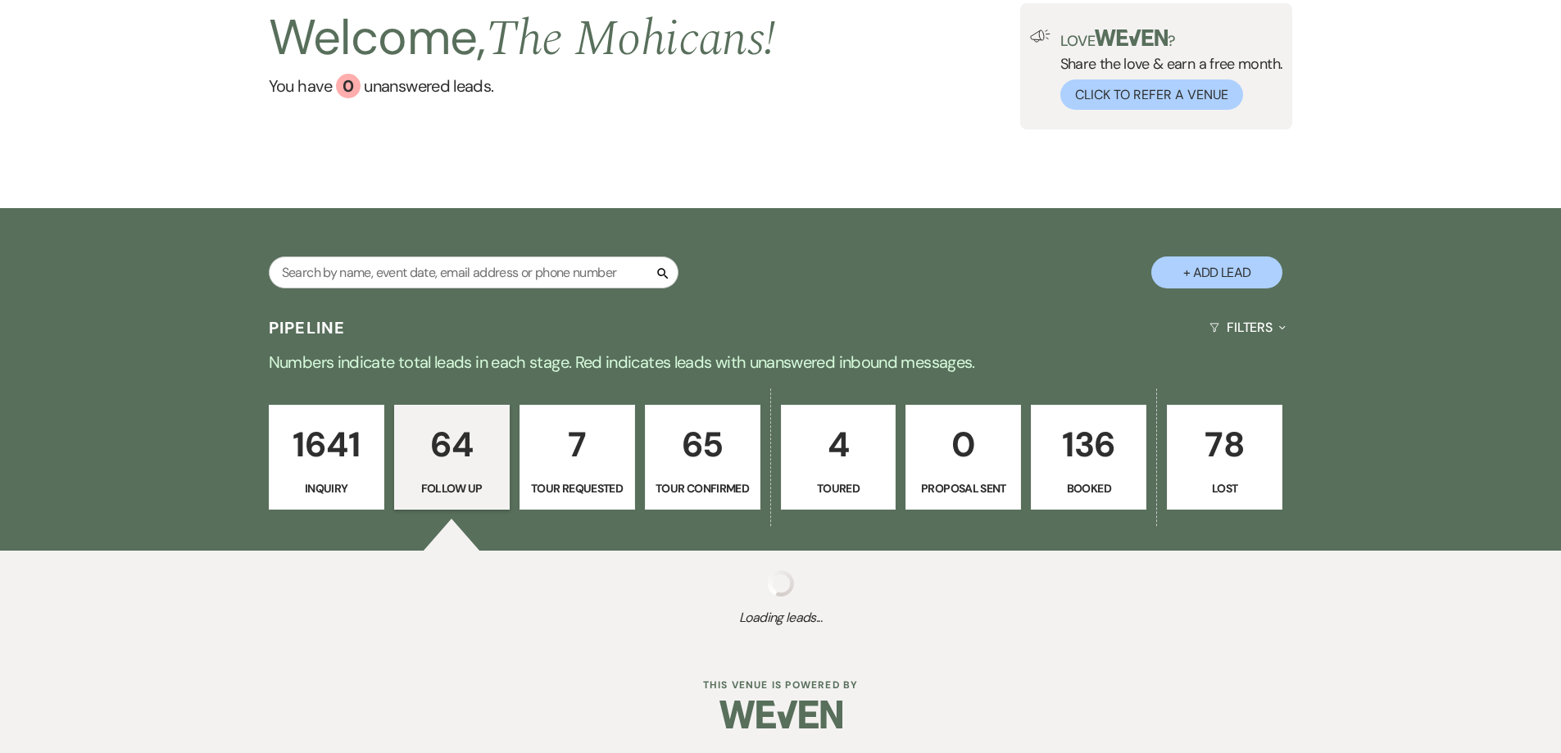
select select "9"
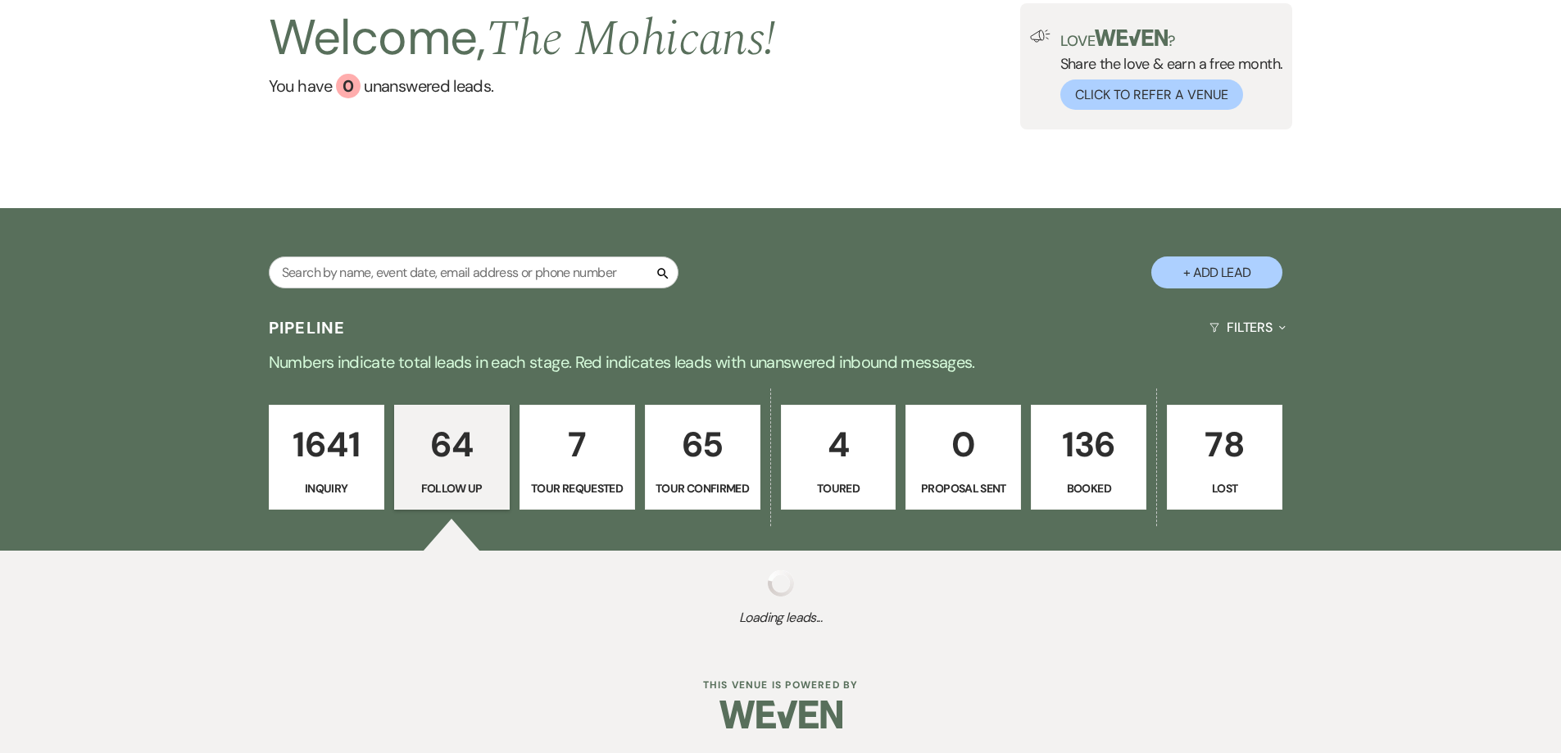
select select "9"
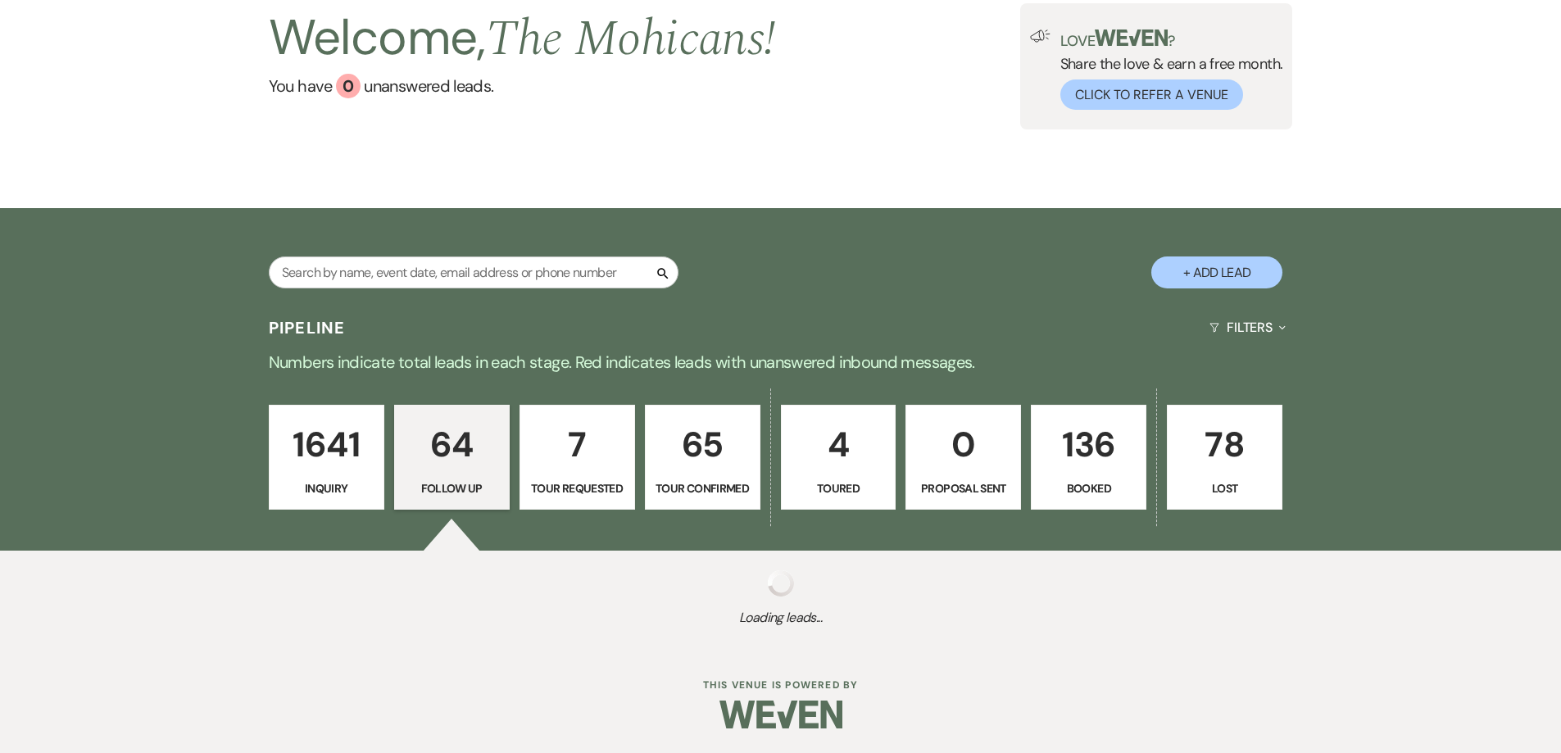
select select "9"
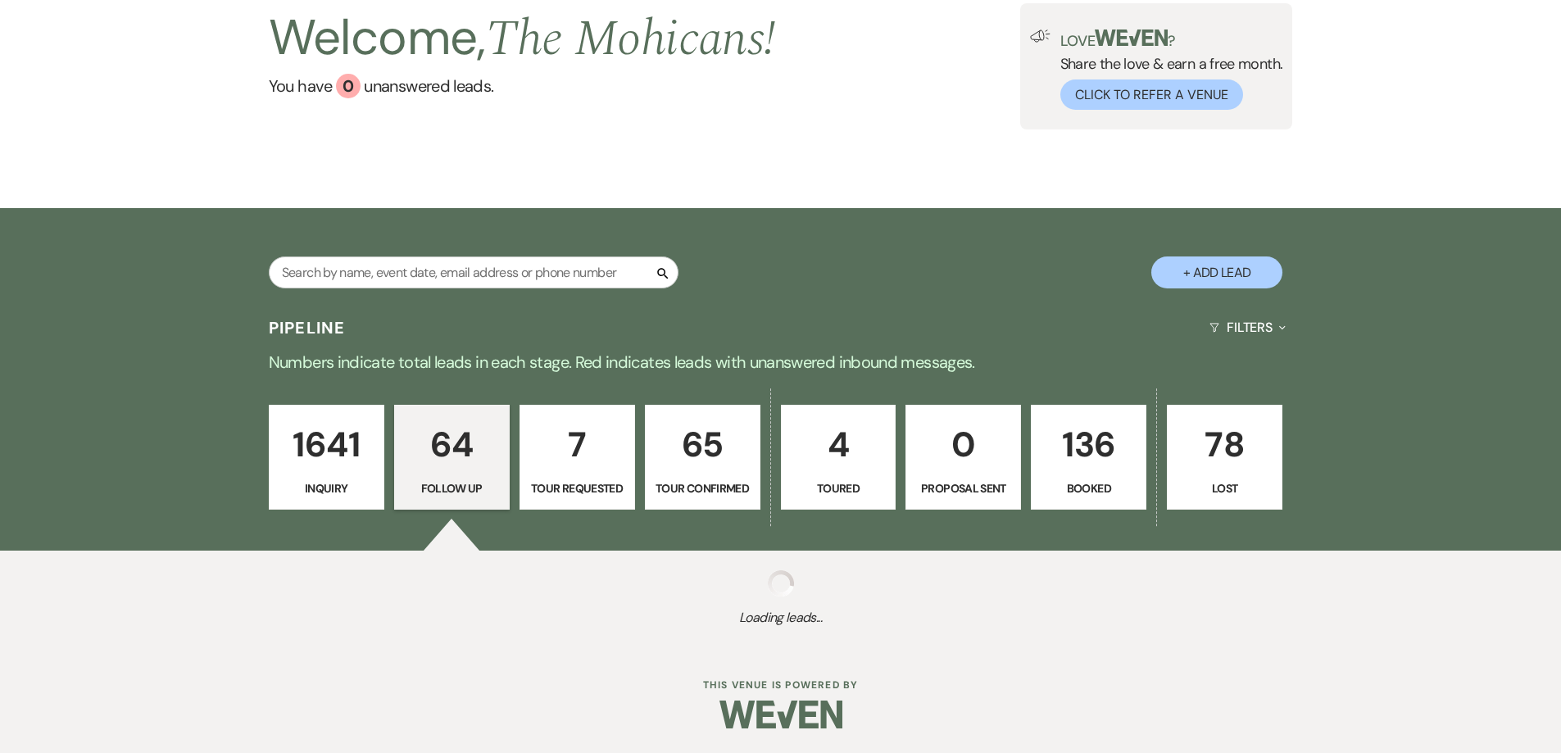
select select "9"
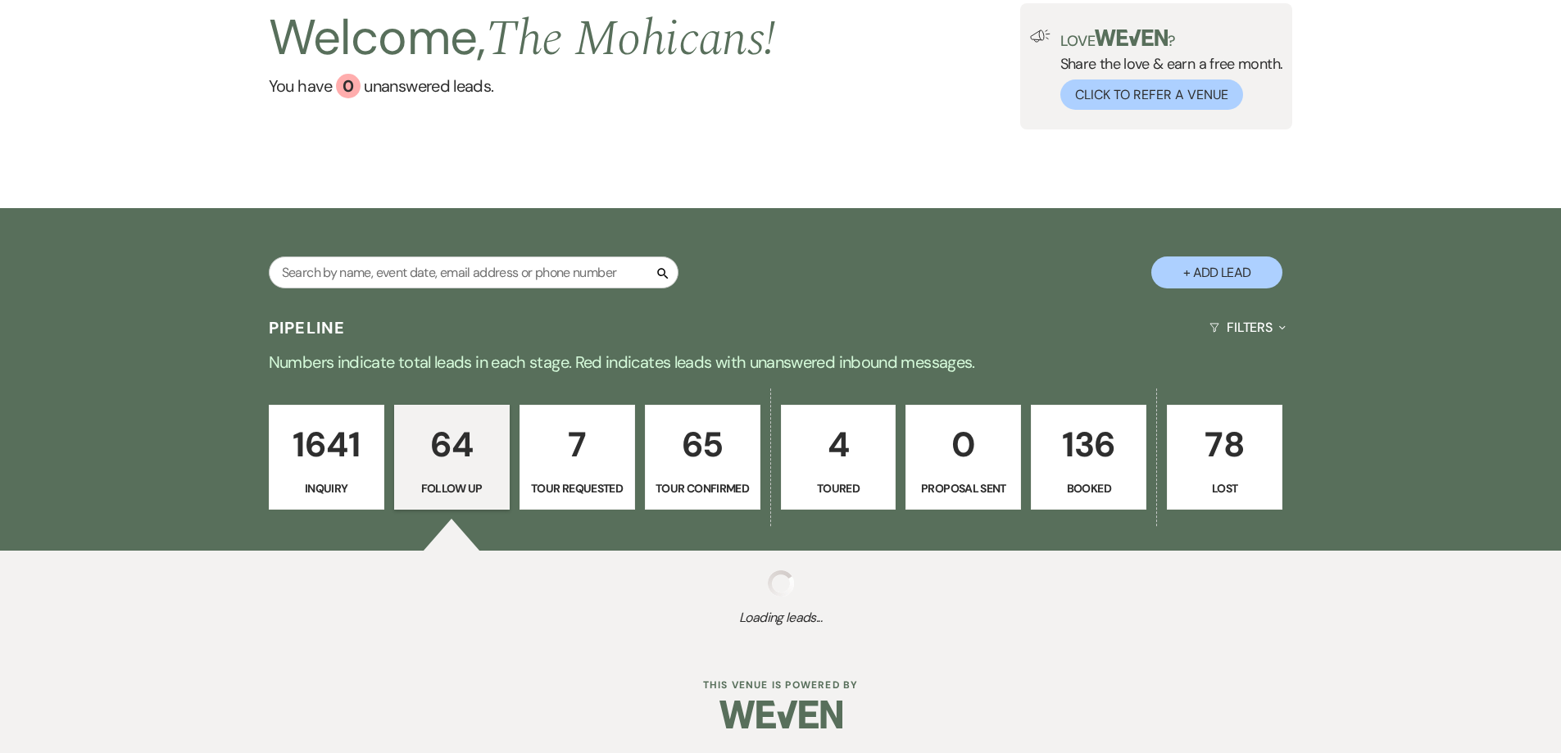
select select "9"
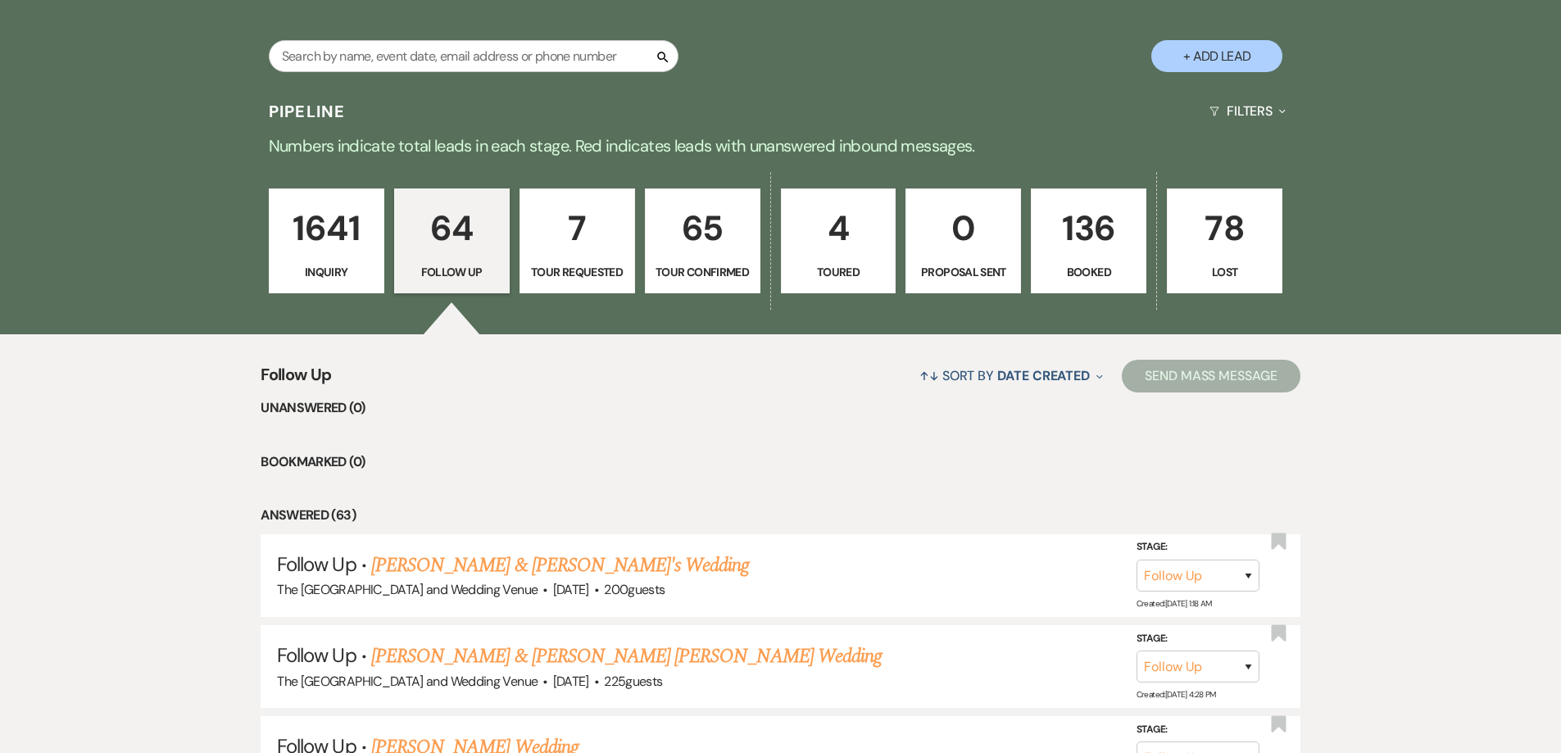
scroll to position [268, 0]
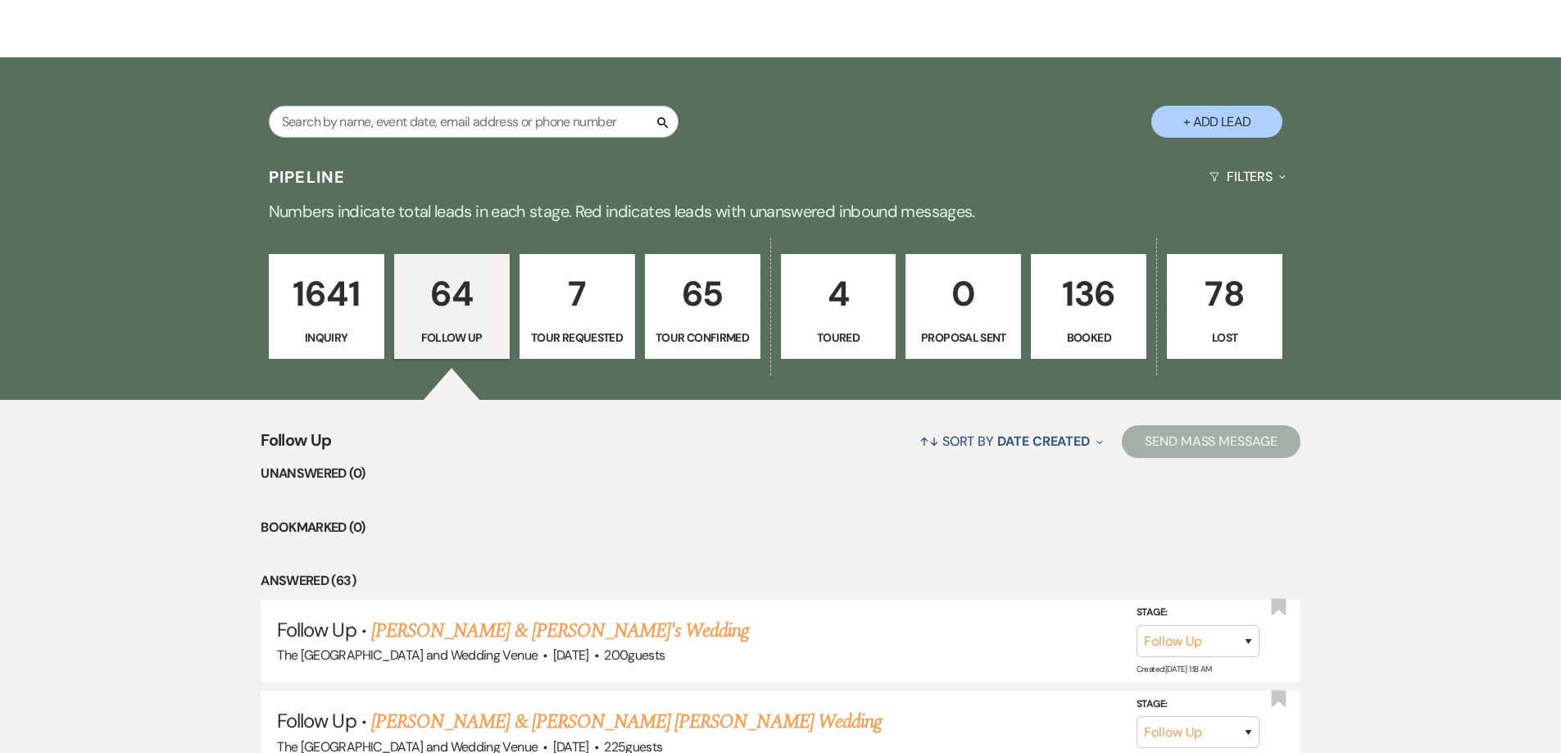
click at [319, 282] on p "1641" at bounding box center [326, 293] width 94 height 55
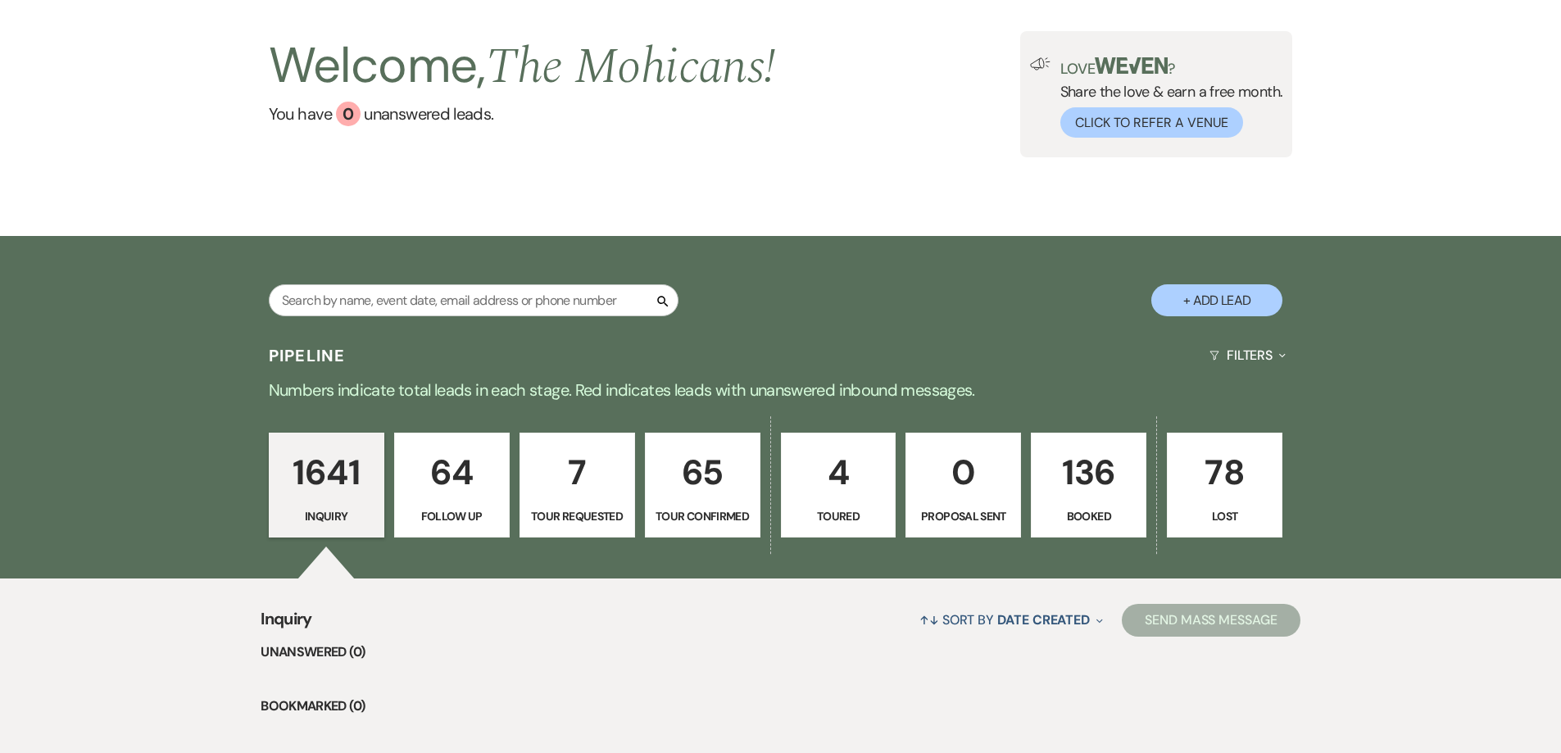
scroll to position [74, 0]
